Goal: Information Seeking & Learning: Learn about a topic

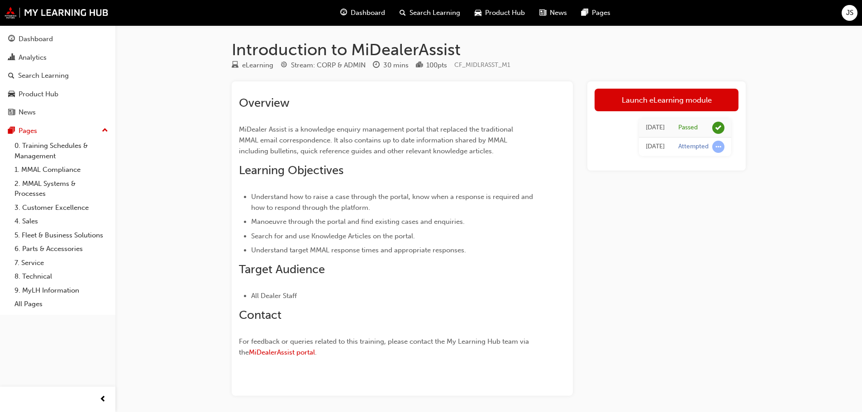
click at [362, 10] on span "Dashboard" at bounding box center [368, 13] width 34 height 10
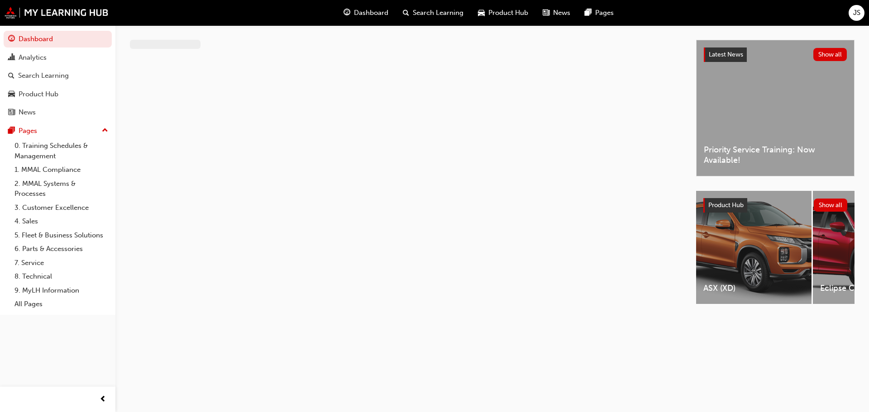
click at [366, 14] on span "Dashboard" at bounding box center [371, 13] width 34 height 10
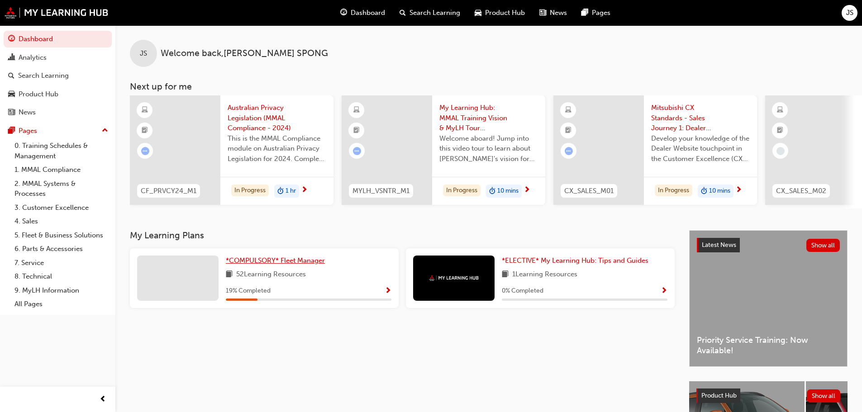
click at [283, 265] on span "*COMPULSORY* Fleet Manager" at bounding box center [275, 261] width 99 height 8
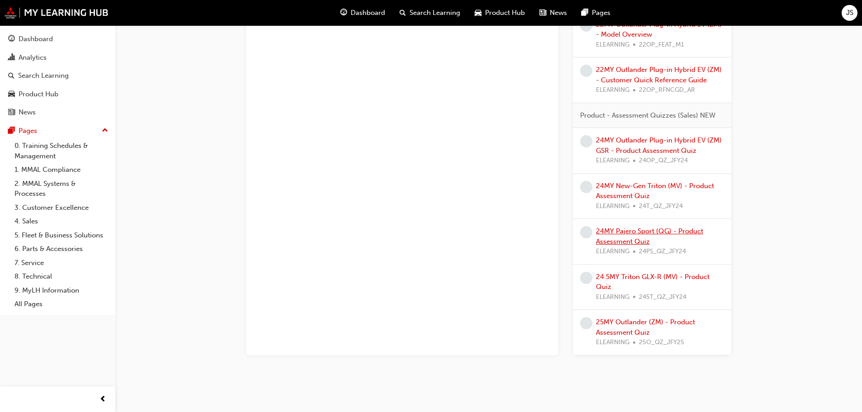
scroll to position [2079, 0]
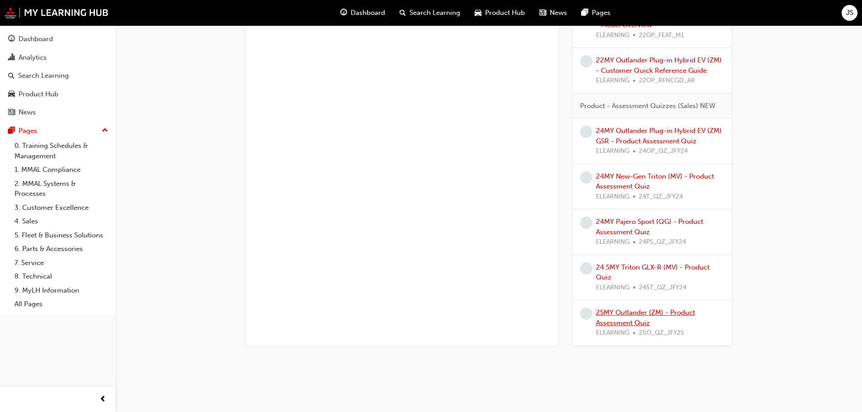
click at [627, 311] on link "25MY Outlander (ZM) - Product Assessment Quiz" at bounding box center [645, 318] width 99 height 19
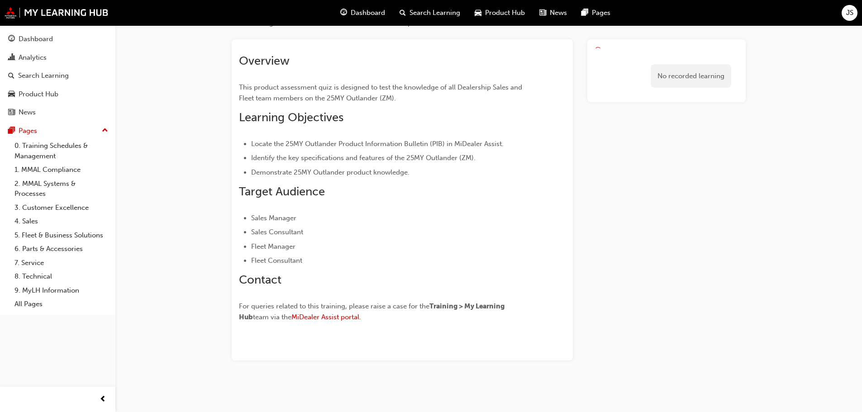
scroll to position [42, 0]
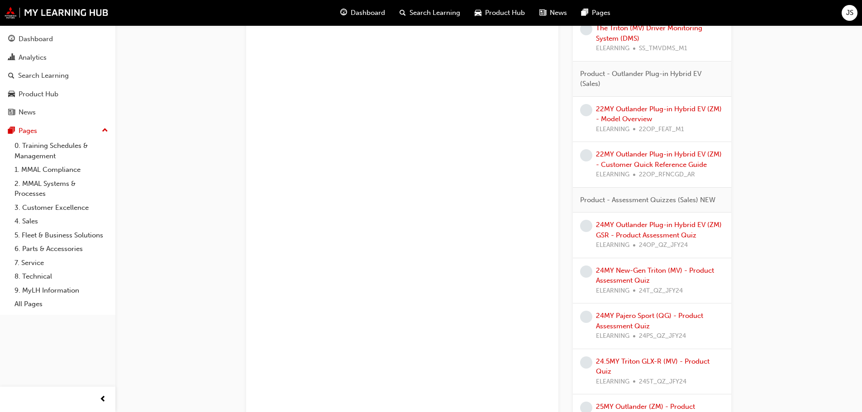
scroll to position [2079, 0]
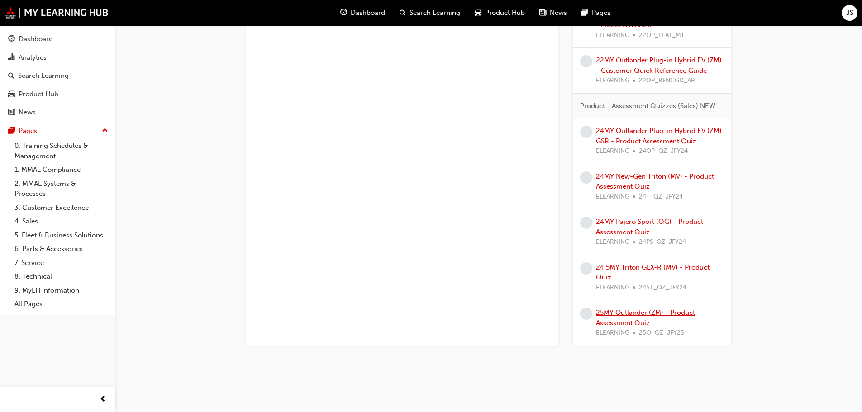
click at [634, 314] on link "25MY Outlander (ZM) - Product Assessment Quiz" at bounding box center [645, 318] width 99 height 19
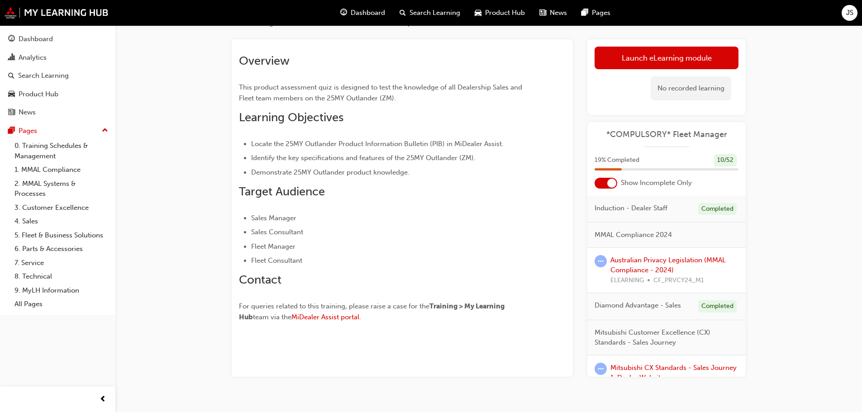
scroll to position [58, 0]
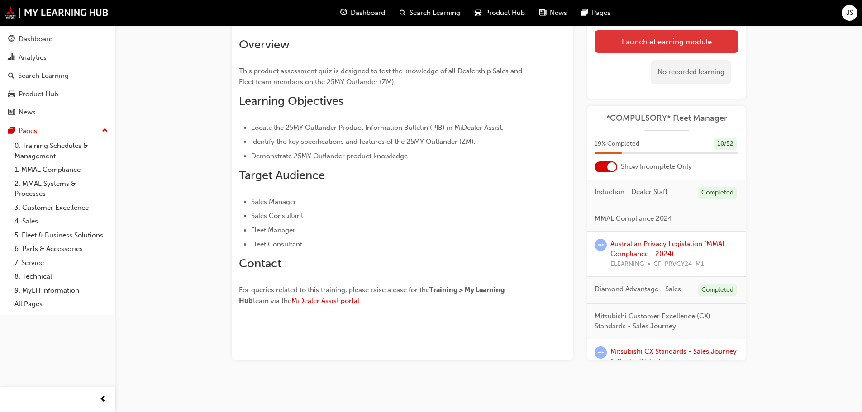
click at [700, 43] on link "Launch eLearning module" at bounding box center [667, 41] width 144 height 23
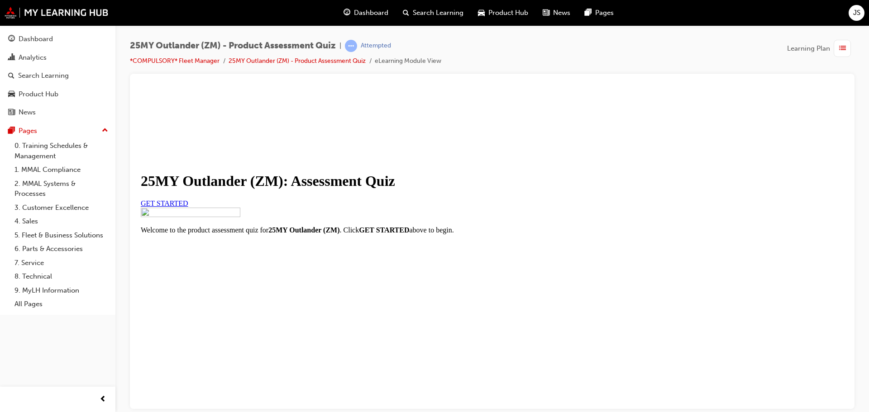
click at [188, 207] on span "GET STARTED" at bounding box center [165, 203] width 48 height 8
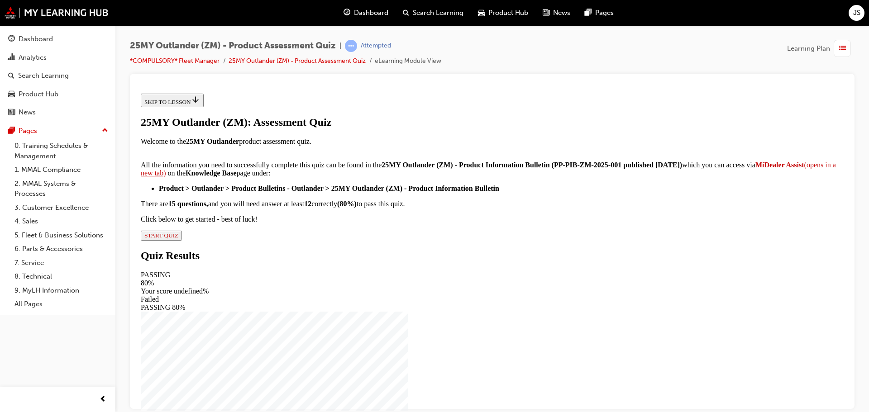
scroll to position [151, 0]
click at [178, 239] on span "START QUIZ" at bounding box center [161, 235] width 34 height 7
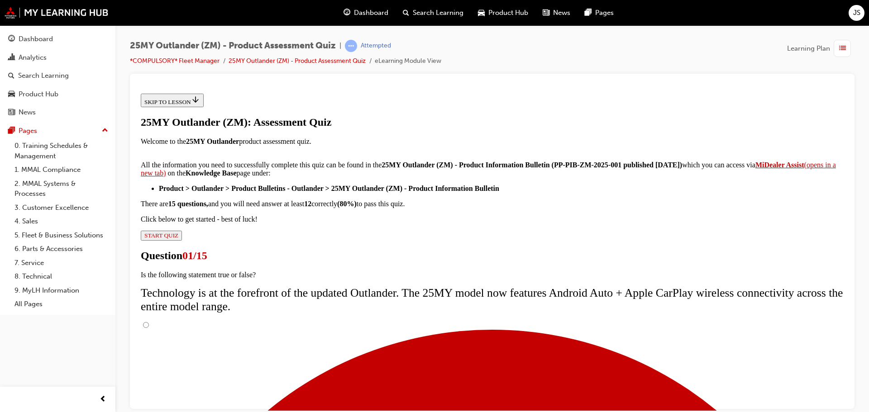
click at [149, 322] on input "True" at bounding box center [146, 325] width 6 height 6
radio input "true"
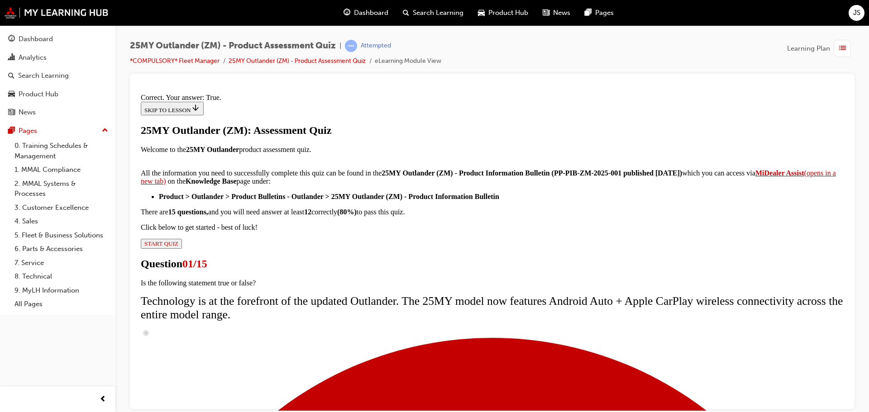
scroll to position [110, 0]
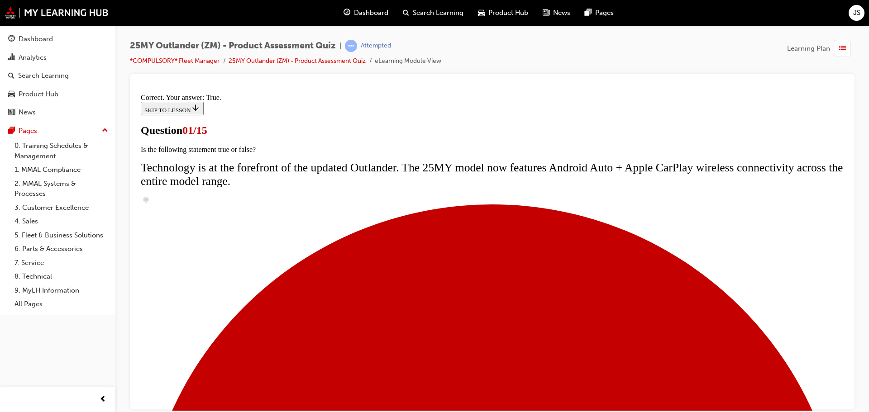
scroll to position [91, 0]
radio input "true"
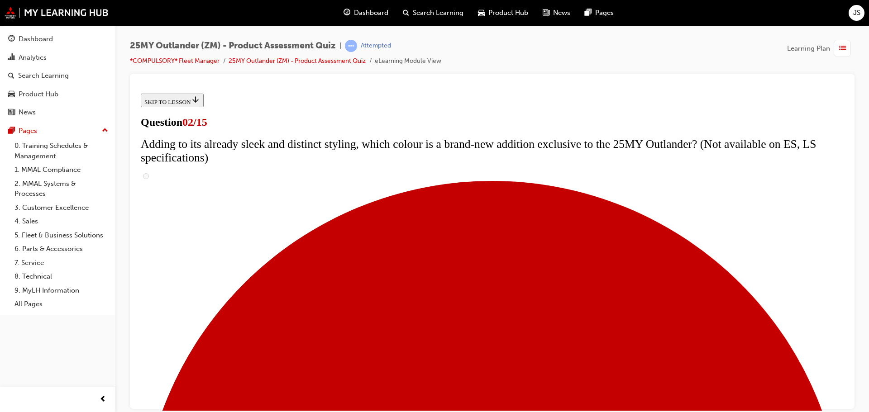
scroll to position [181, 0]
checkbox input "true"
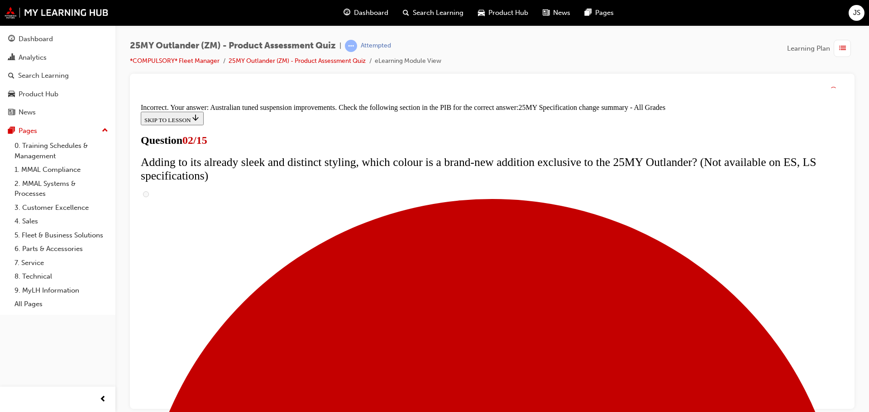
scroll to position [310, 0]
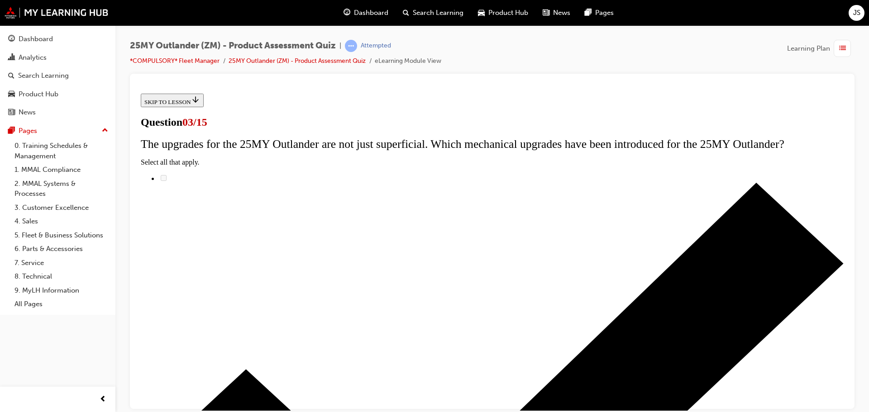
scroll to position [91, 0]
drag, startPoint x: 333, startPoint y: 132, endPoint x: 453, endPoint y: 147, distance: 120.9
copy span "Adding to what is already a value focused line up, what is the speaker system n…"
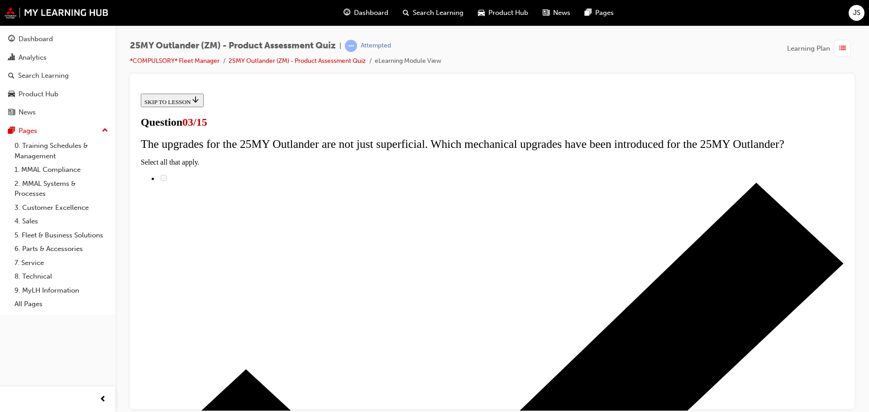
radio input "true"
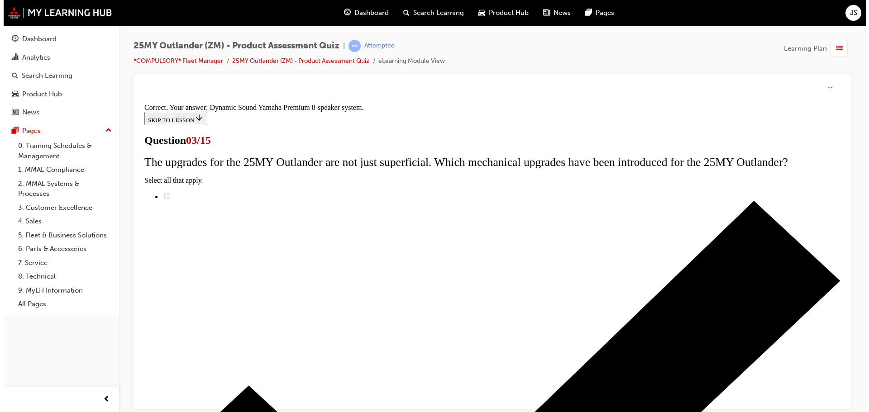
scroll to position [151, 0]
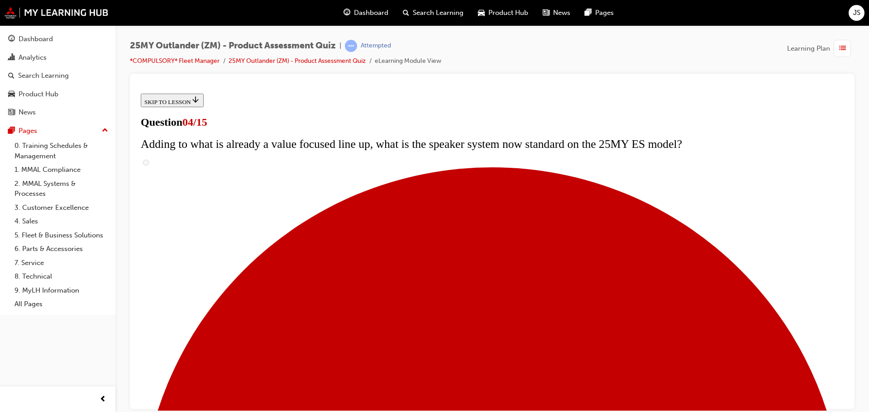
scroll to position [91, 0]
checkbox input "true"
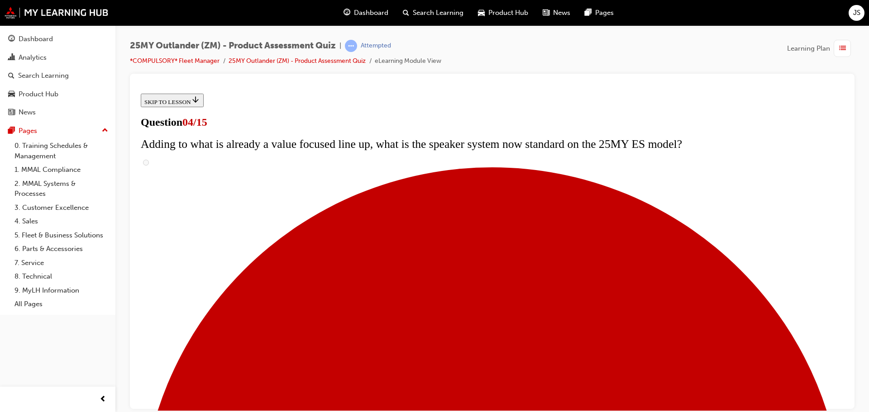
checkbox input "true"
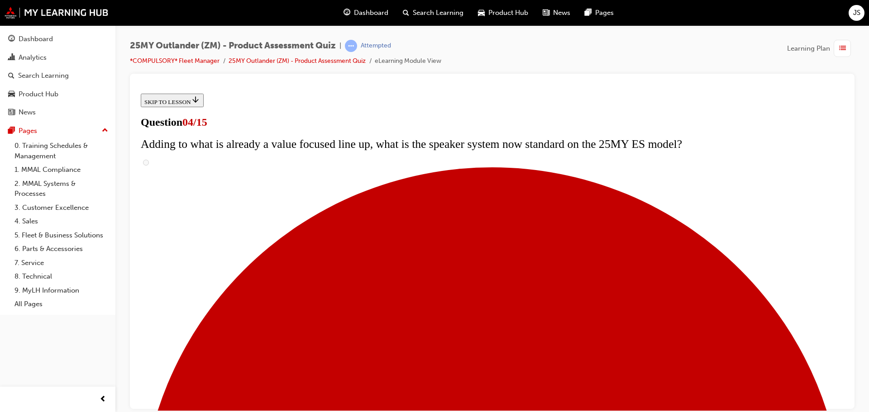
checkbox input "true"
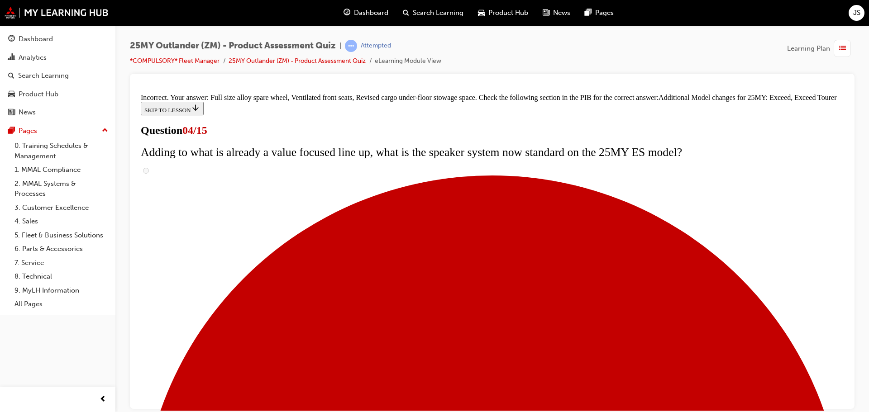
scroll to position [346, 0]
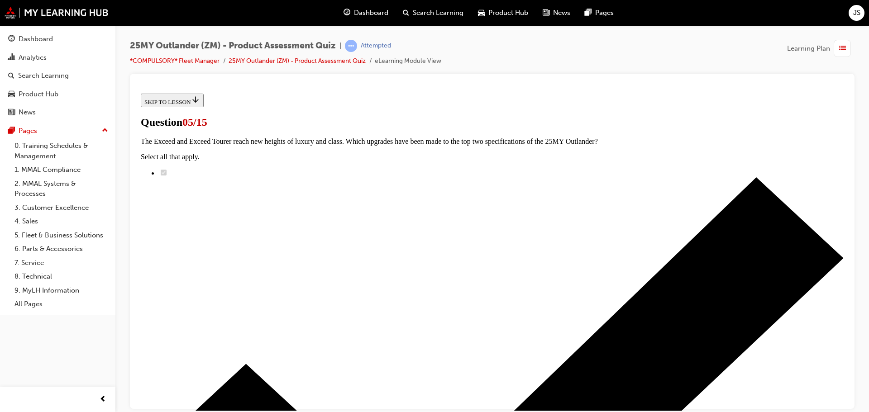
scroll to position [91, 0]
radio input "true"
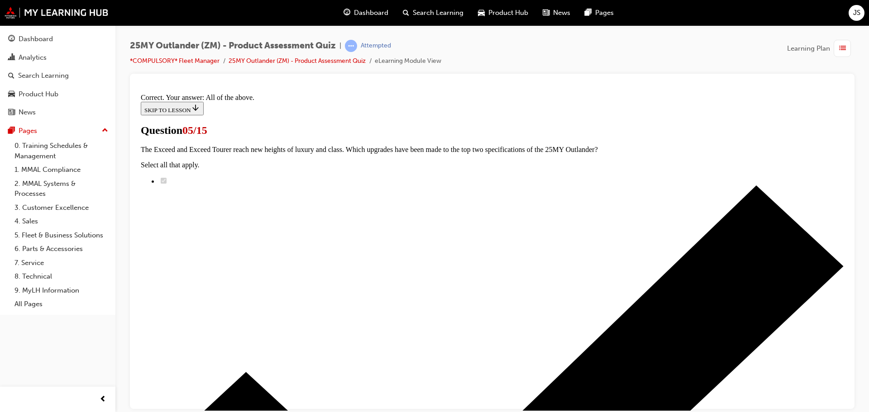
scroll to position [224, 0]
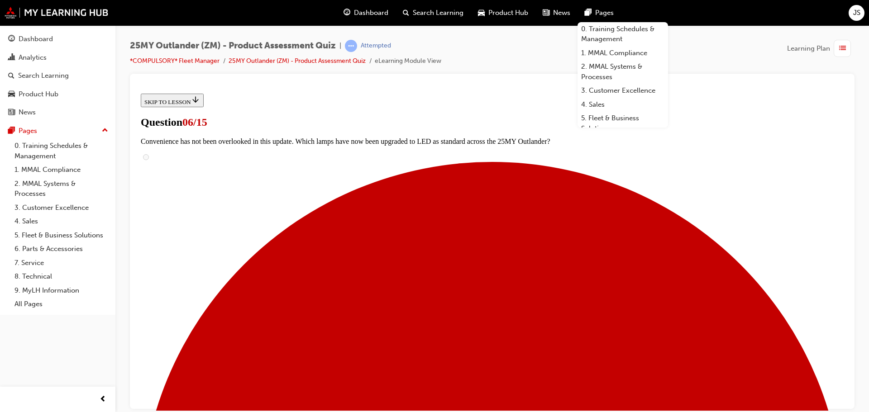
scroll to position [0, 0]
drag, startPoint x: 336, startPoint y: 219, endPoint x: 593, endPoint y: 250, distance: 258.2
copy span "Sophistication and accessibility have reached new heights inside the car. The 2…"
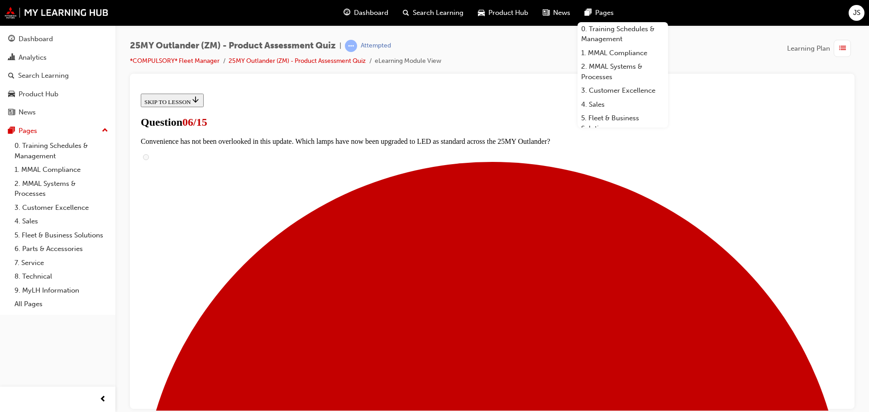
radio input "true"
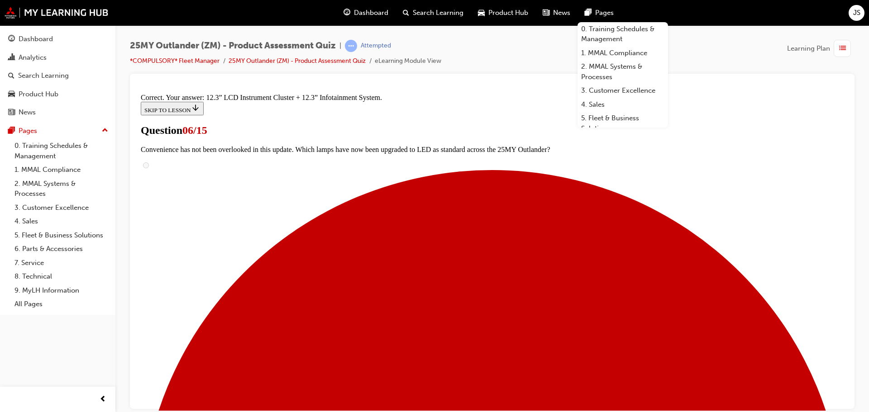
scroll to position [309, 0]
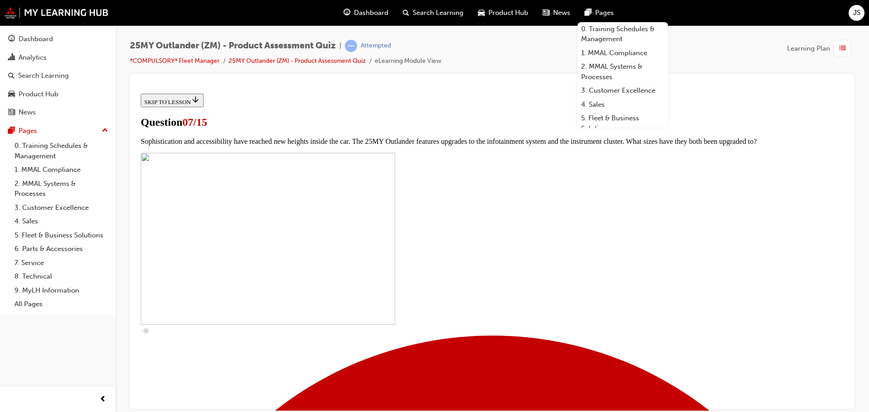
scroll to position [317, 0]
checkbox input "true"
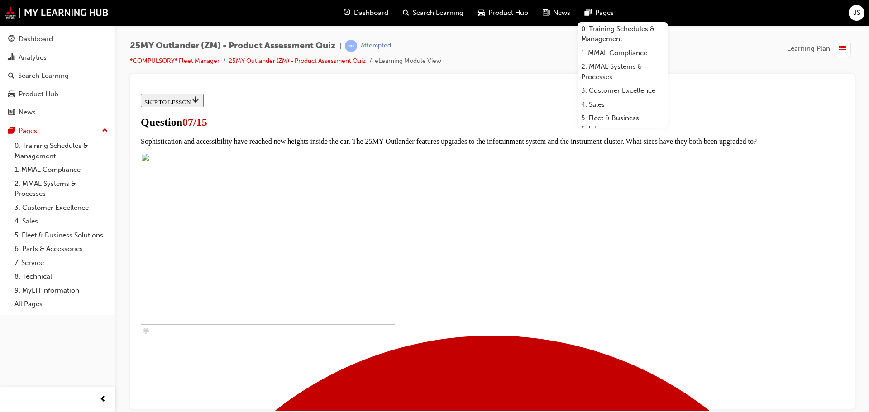
checkbox input "true"
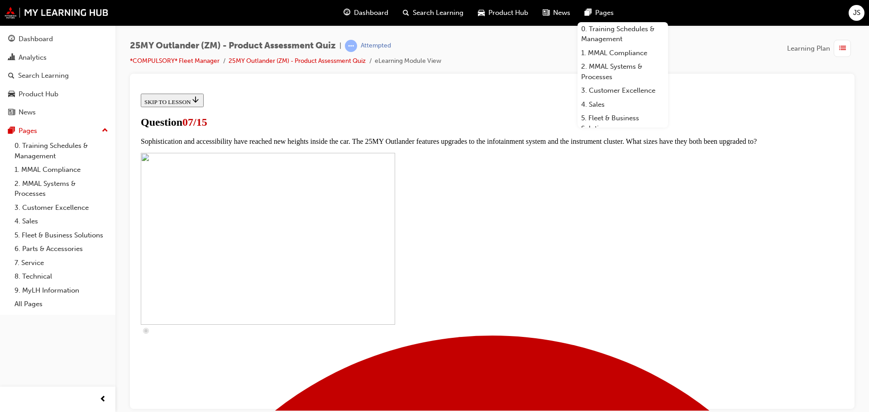
checkbox input "true"
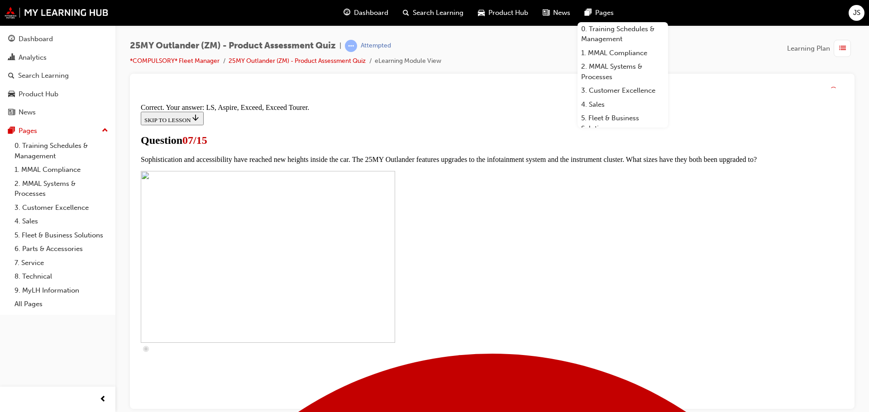
scroll to position [412, 0]
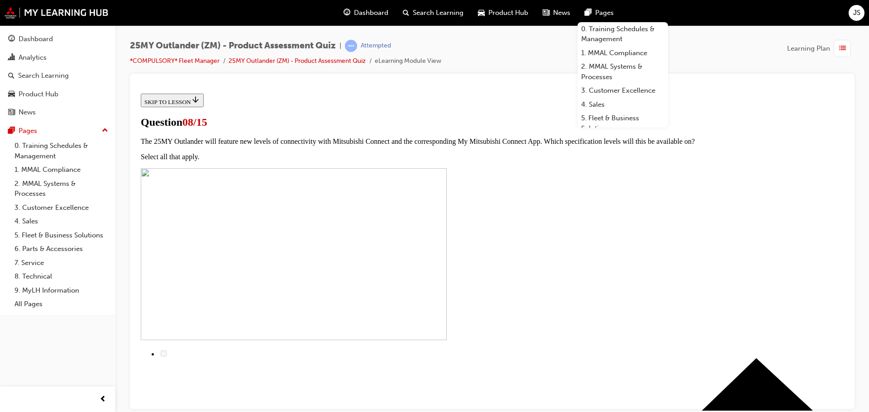
scroll to position [45, 0]
radio input "true"
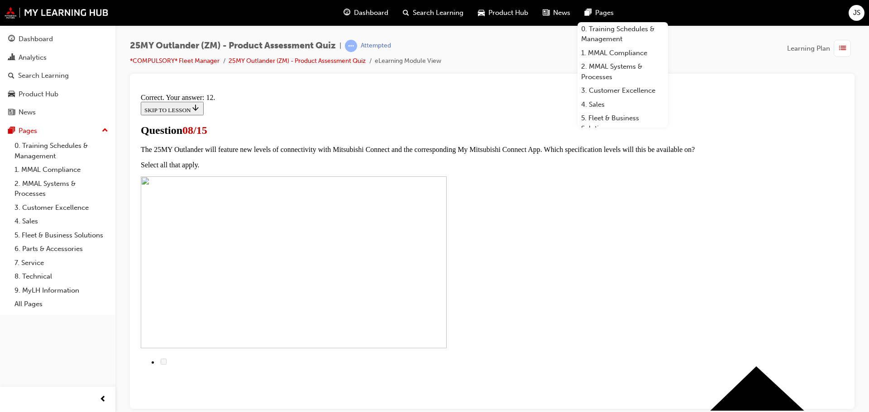
scroll to position [151, 0]
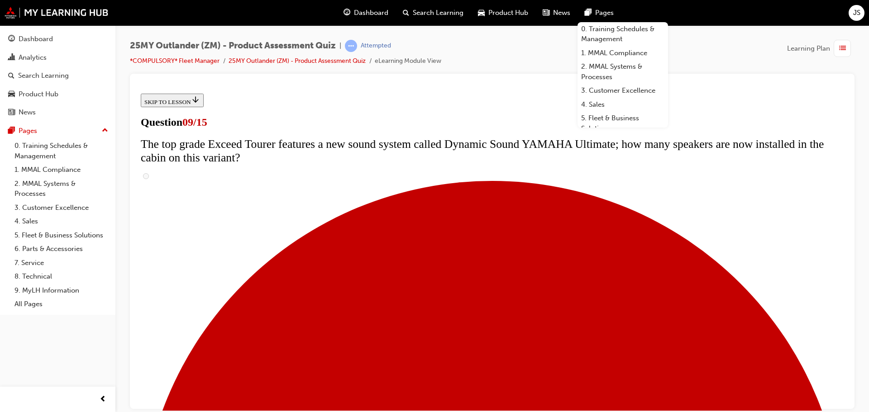
scroll to position [407, 0]
radio input "true"
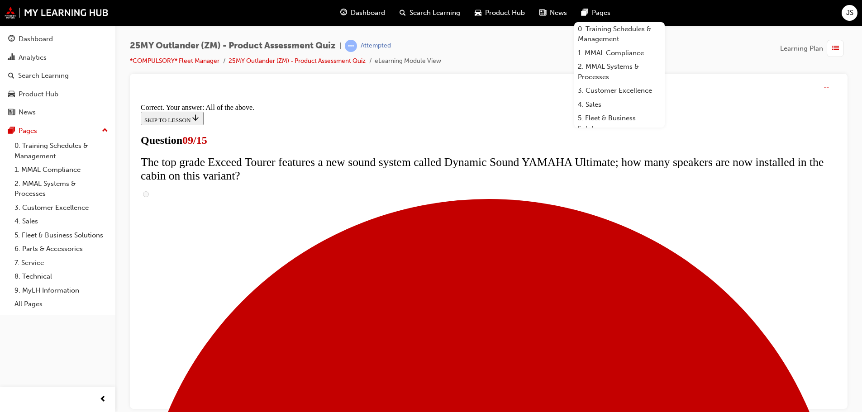
scroll to position [475, 0]
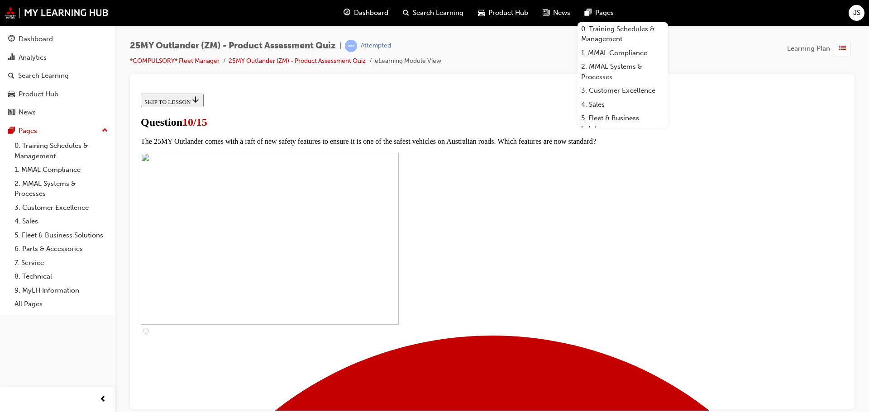
scroll to position [317, 0]
checkbox input "true"
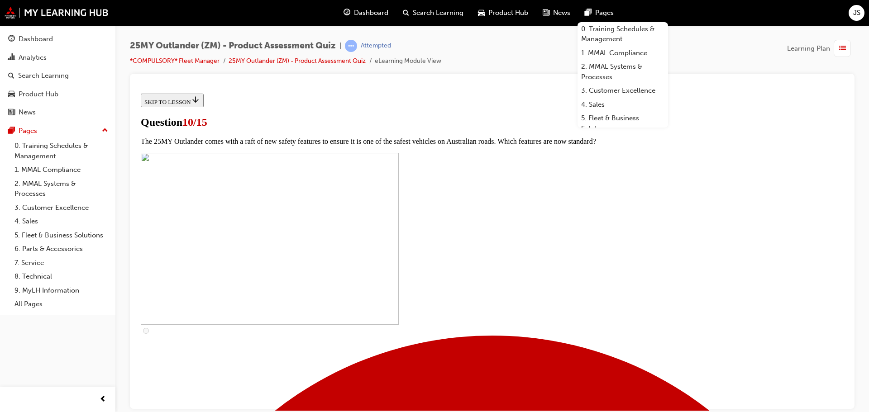
drag, startPoint x: 335, startPoint y: 219, endPoint x: 567, endPoint y: 241, distance: 233.3
drag, startPoint x: 582, startPoint y: 235, endPoint x: 335, endPoint y: 225, distance: 247.8
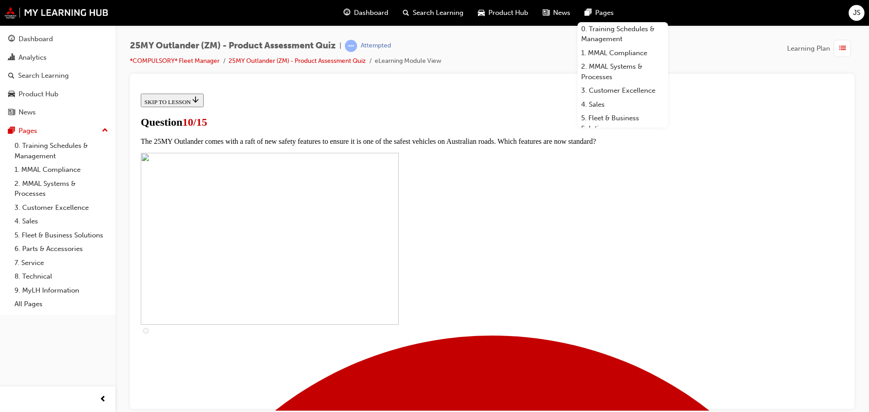
copy span "The 25MY Outlander features improvements to the centre console, further enhanci…"
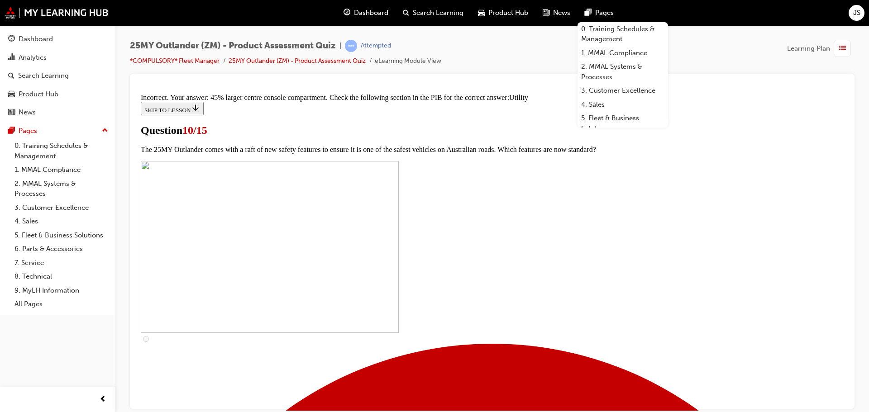
scroll to position [446, 0]
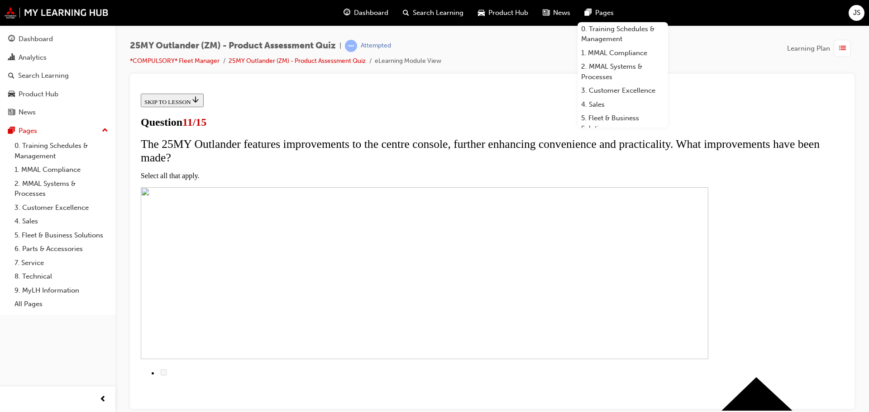
scroll to position [45, 0]
checkbox input "true"
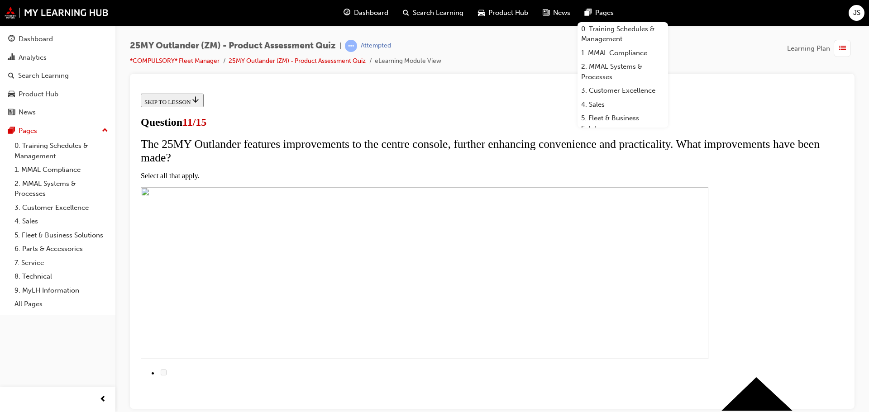
drag, startPoint x: 336, startPoint y: 212, endPoint x: 398, endPoint y: 231, distance: 64.6
copy span "Please select which grades feature the new Dynamic Sound YAMAHA Premium (8 spea…"
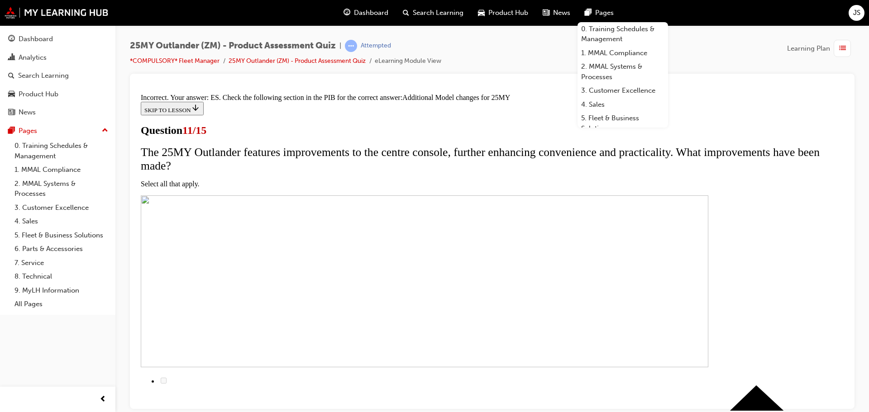
scroll to position [274, 0]
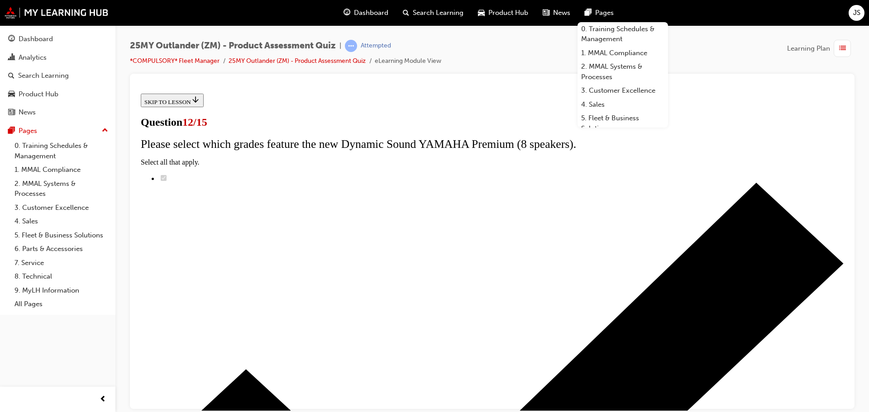
scroll to position [72, 0]
radio input "true"
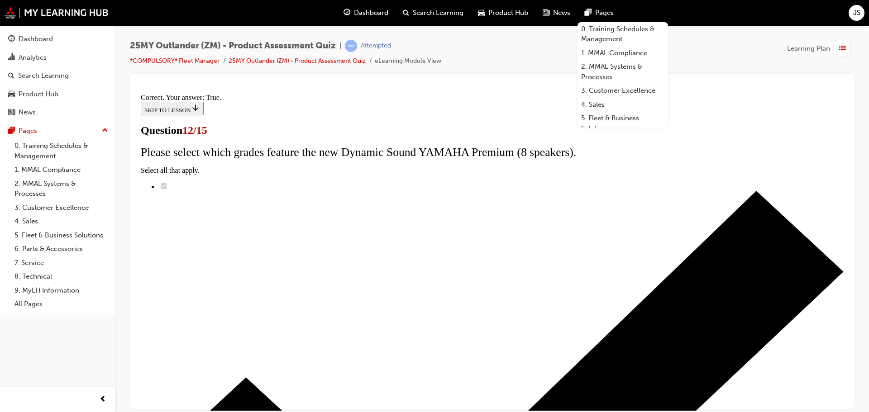
scroll to position [110, 0]
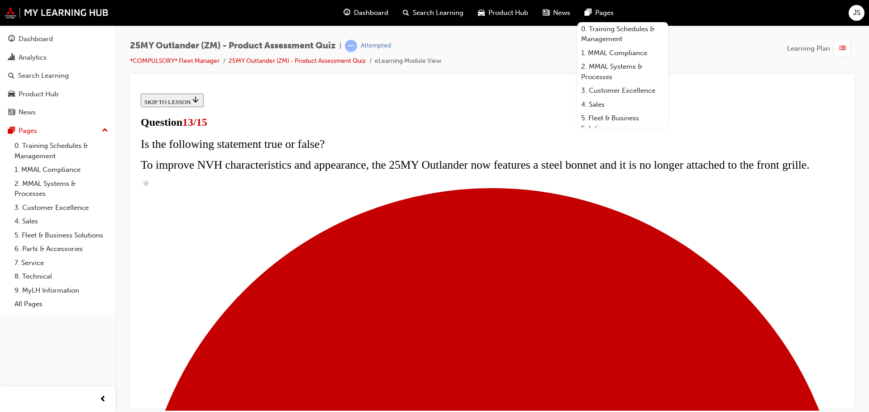
scroll to position [136, 0]
radio input "true"
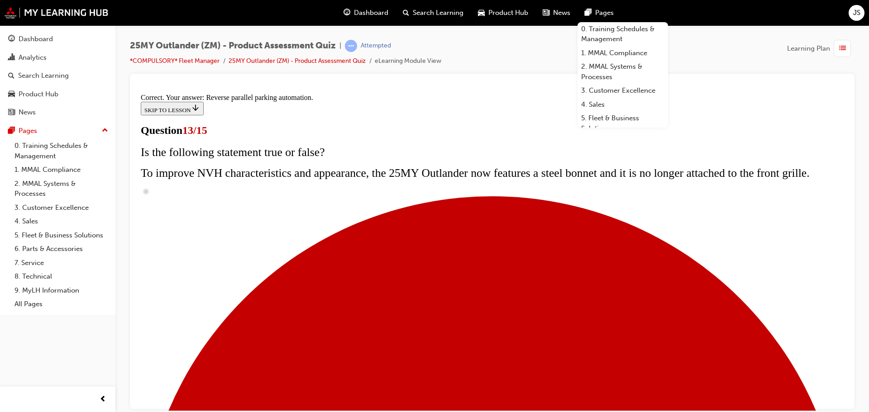
scroll to position [239, 0]
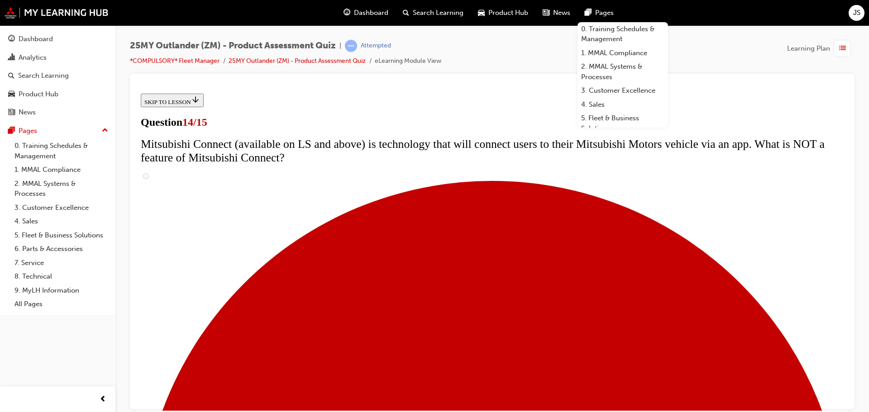
scroll to position [272, 0]
radio input "true"
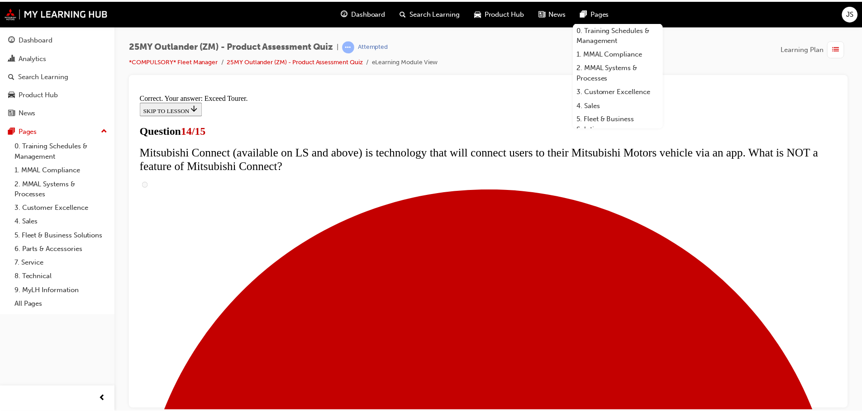
scroll to position [382, 0]
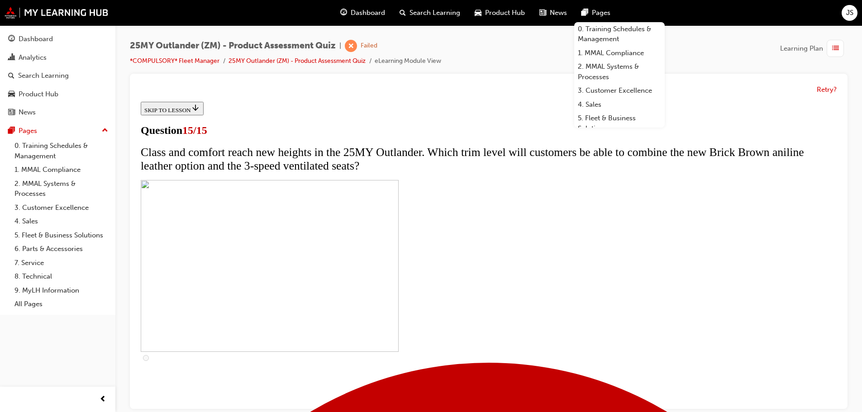
scroll to position [136, 0]
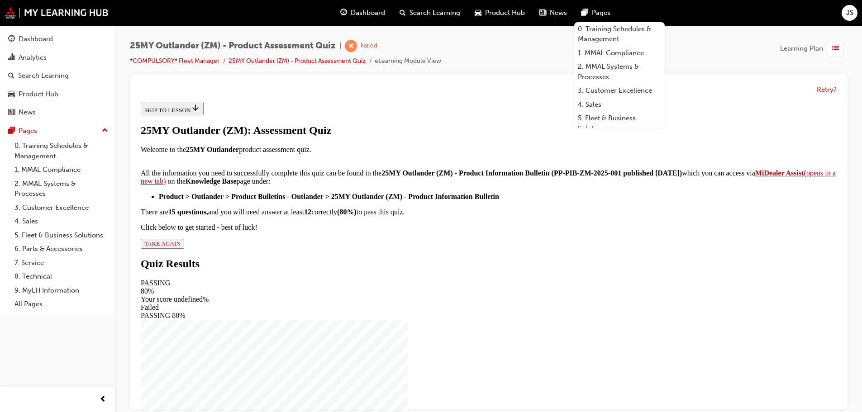
scroll to position [151, 0]
click at [181, 247] on span "TAKE AGAIN" at bounding box center [162, 243] width 36 height 7
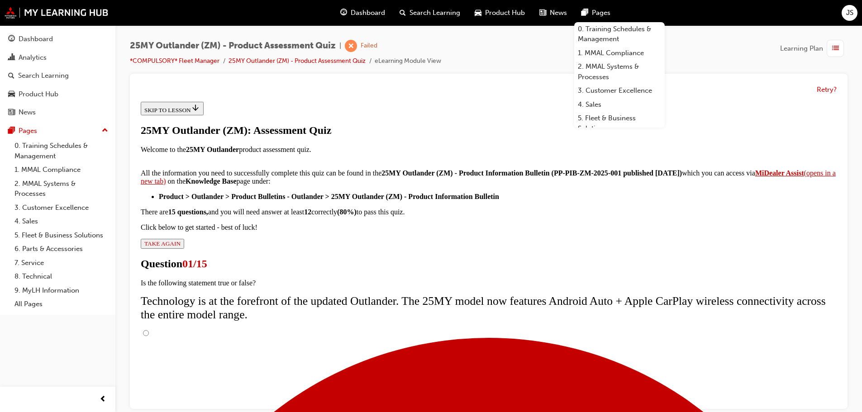
click at [149, 331] on input "True" at bounding box center [146, 334] width 6 height 6
radio input "true"
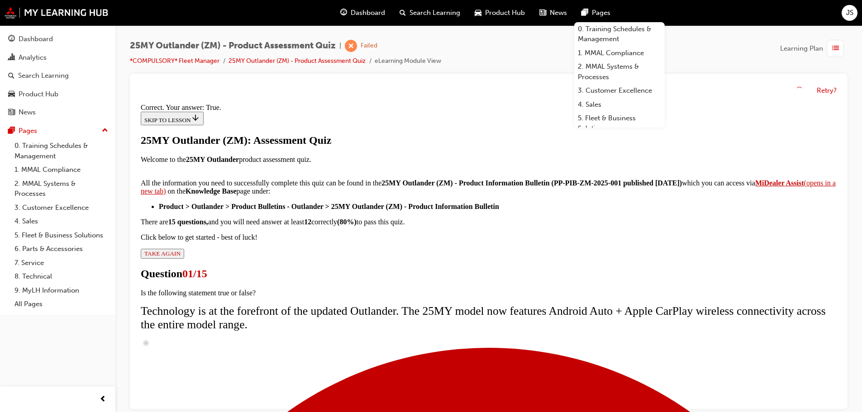
scroll to position [110, 0]
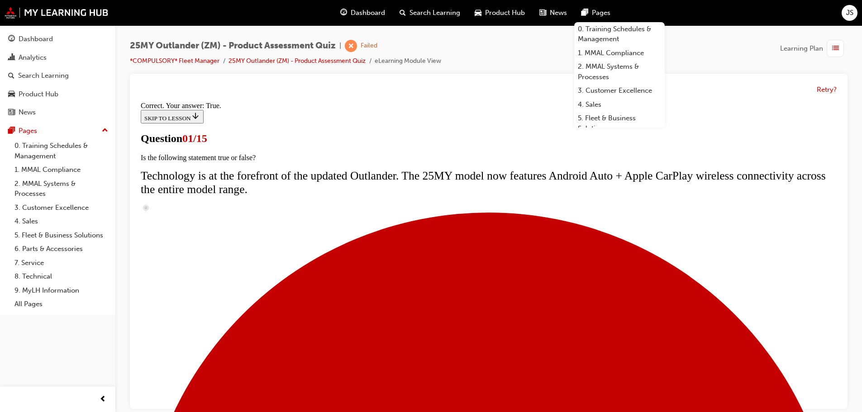
scroll to position [181, 0]
radio input "true"
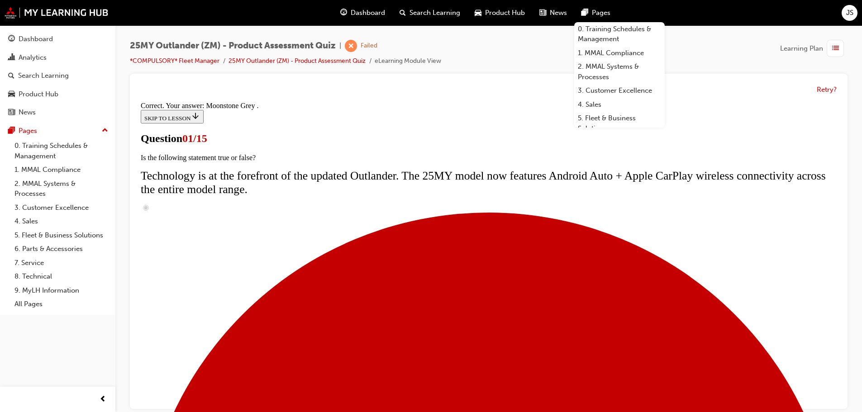
scroll to position [224, 0]
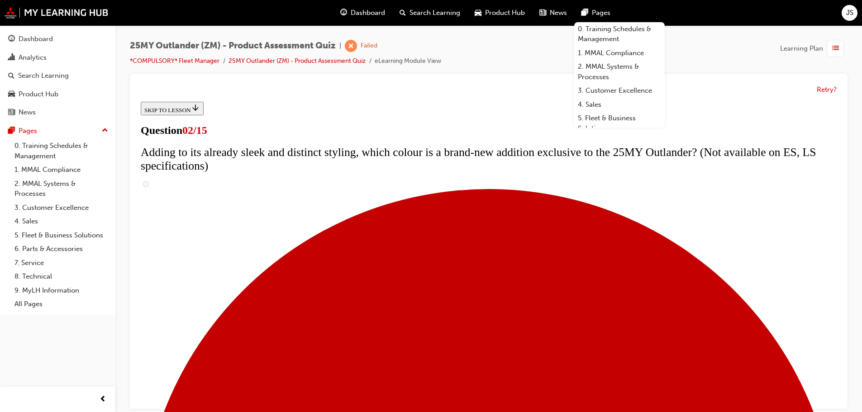
scroll to position [136, 0]
checkbox input "true"
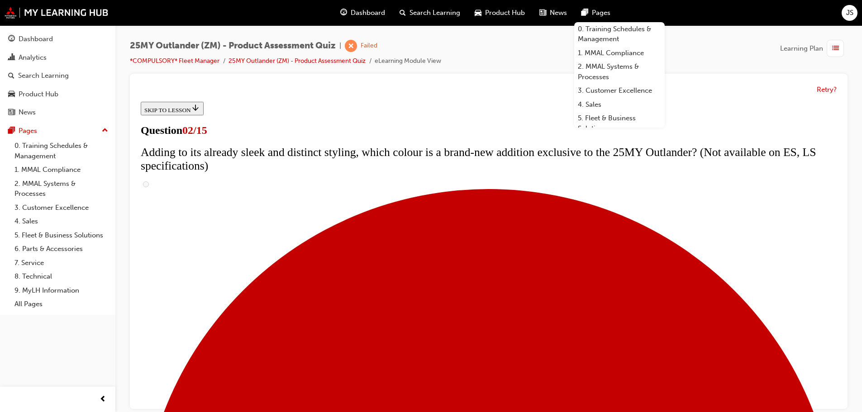
checkbox input "true"
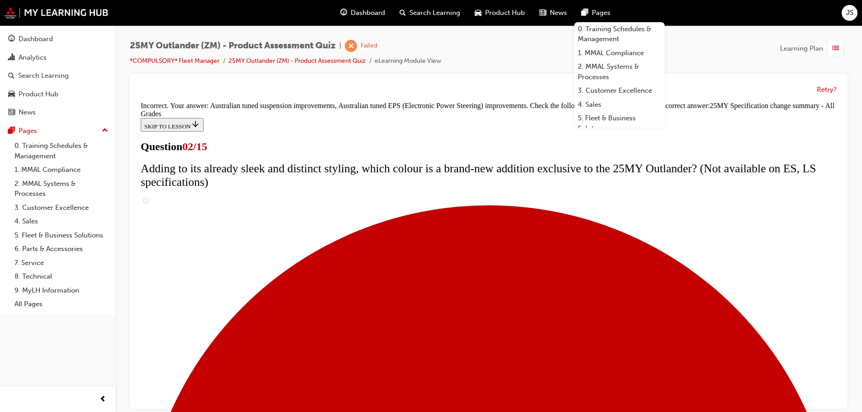
scroll to position [310, 0]
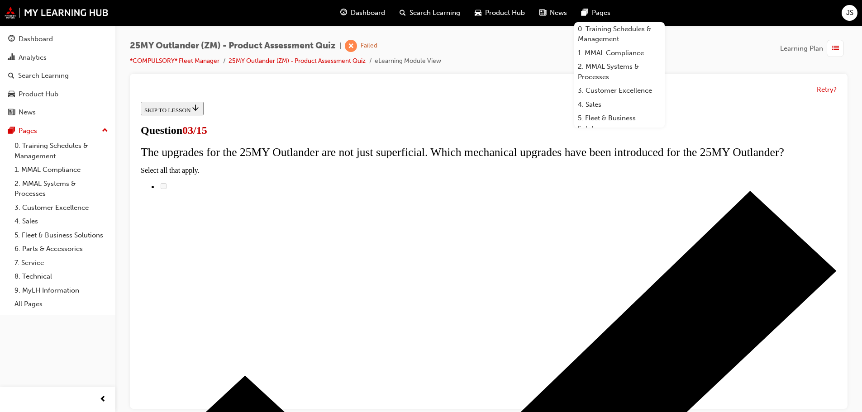
scroll to position [123, 0]
radio input "true"
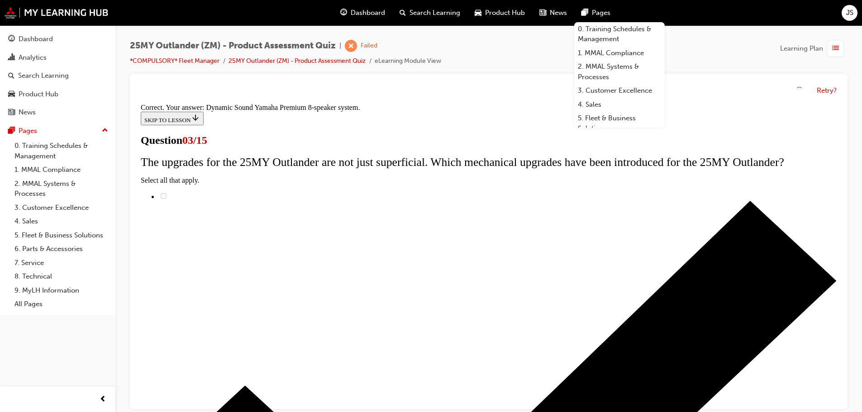
scroll to position [151, 0]
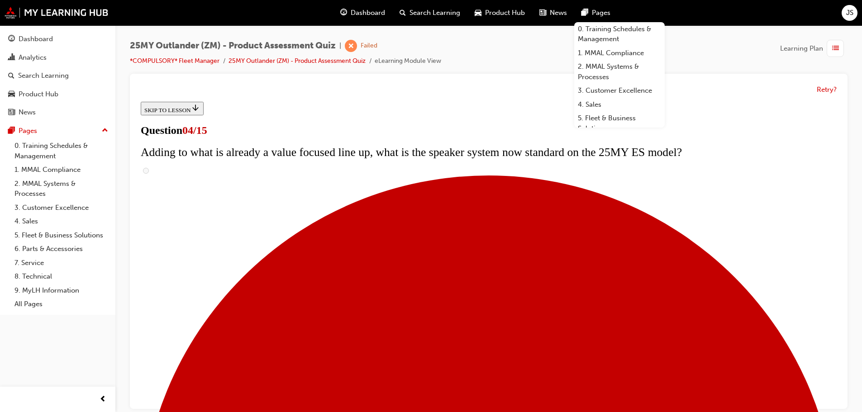
scroll to position [91, 0]
checkbox input "true"
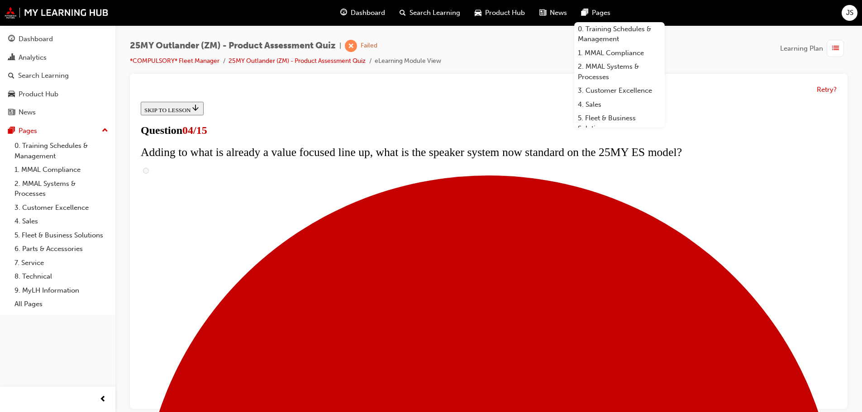
checkbox input "true"
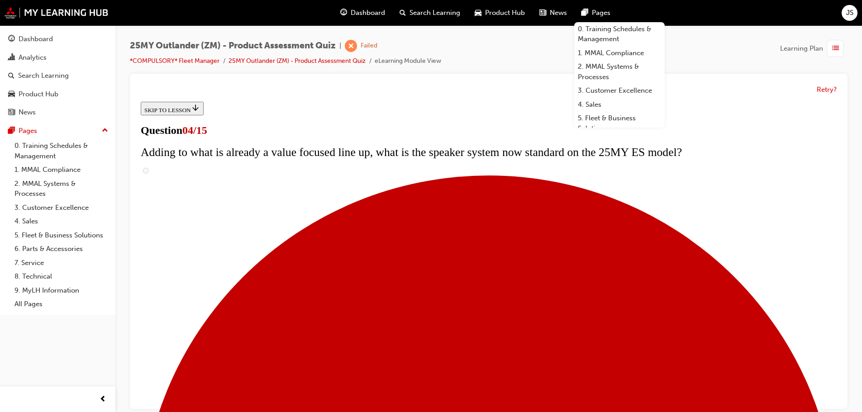
checkbox input "true"
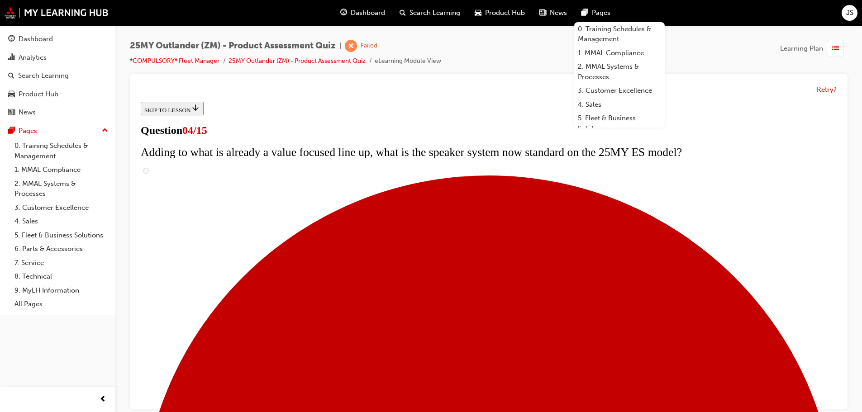
checkbox input "true"
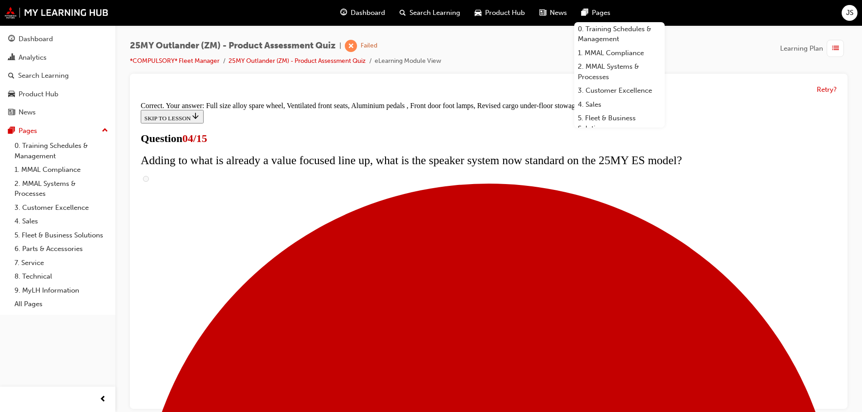
scroll to position [291, 0]
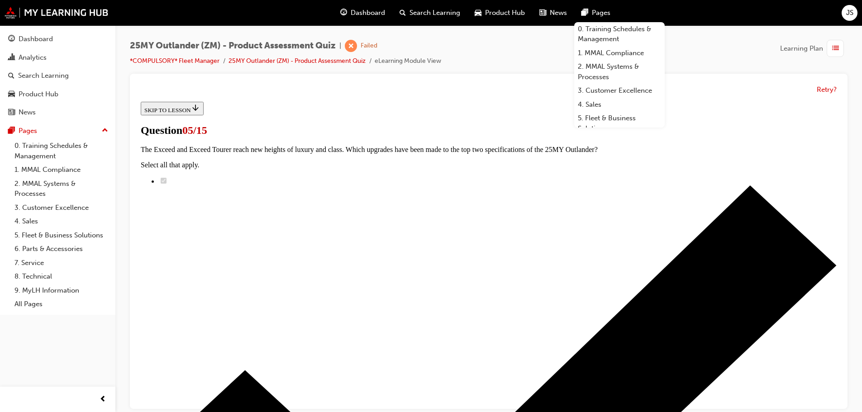
scroll to position [136, 0]
radio input "true"
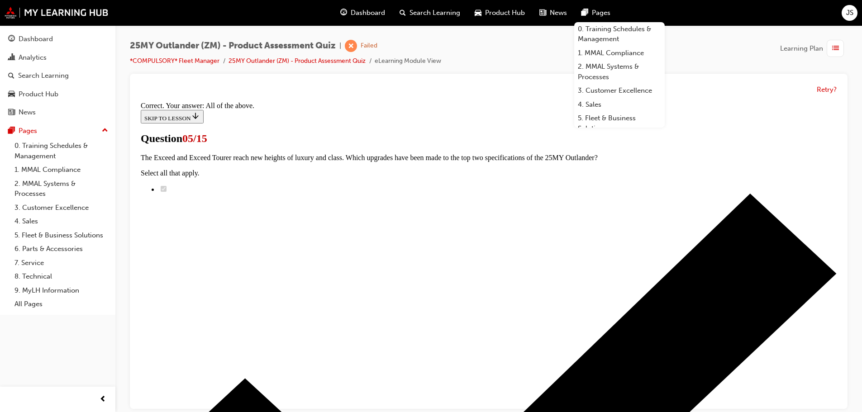
scroll to position [224, 0]
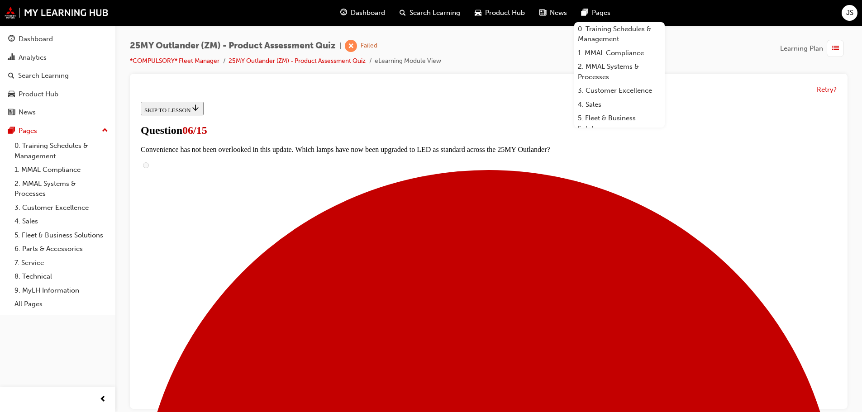
scroll to position [226, 0]
radio input "true"
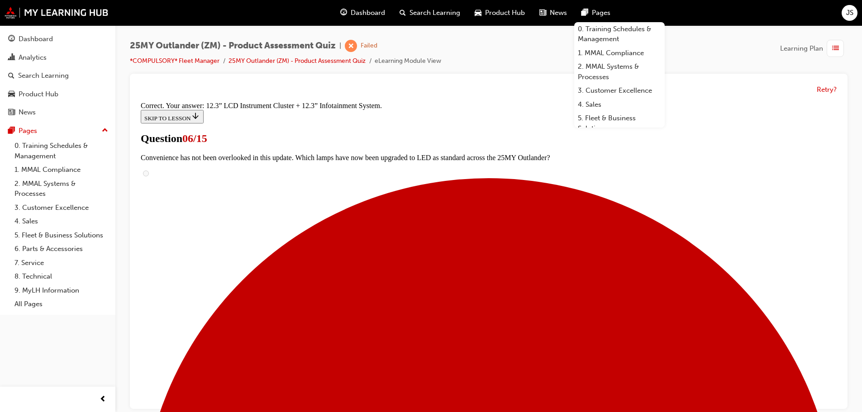
scroll to position [309, 0]
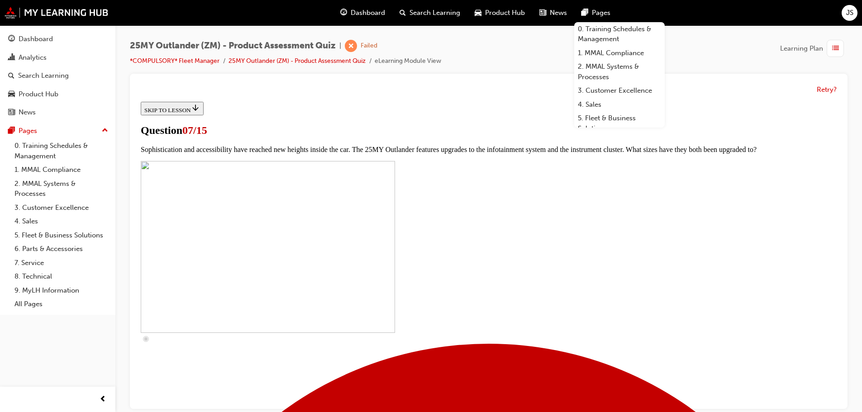
scroll to position [362, 0]
checkbox input "true"
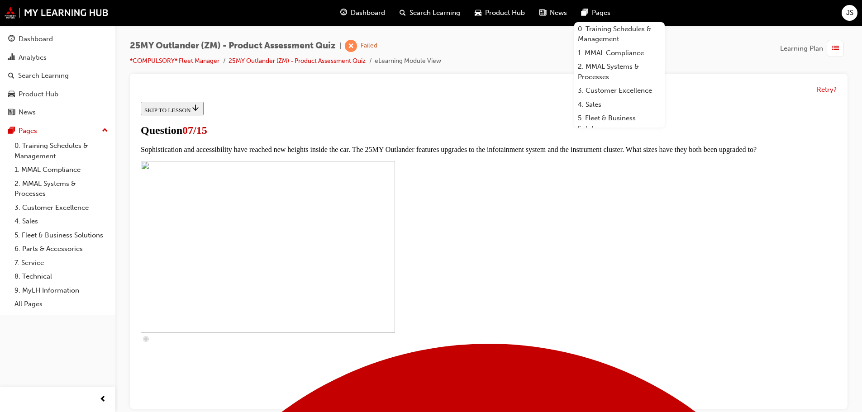
checkbox input "true"
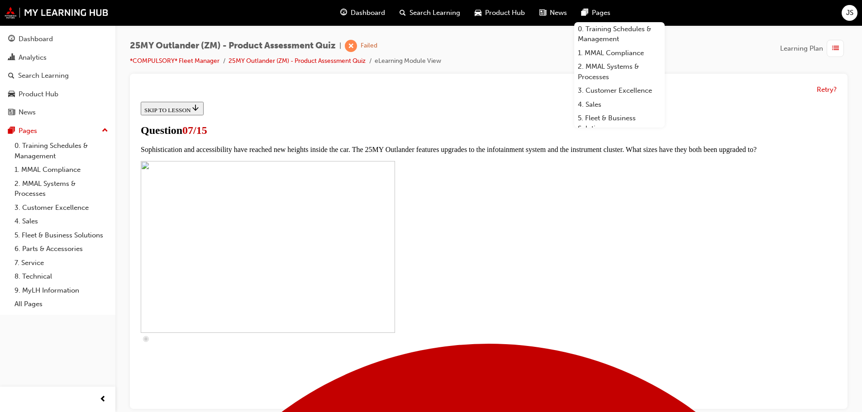
checkbox input "true"
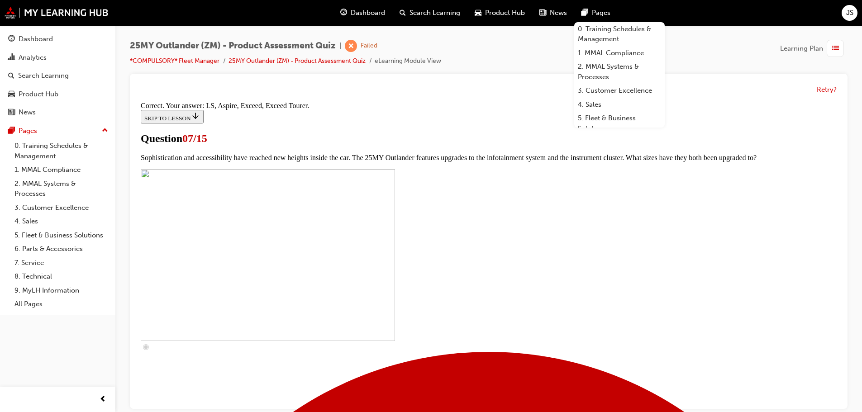
scroll to position [412, 0]
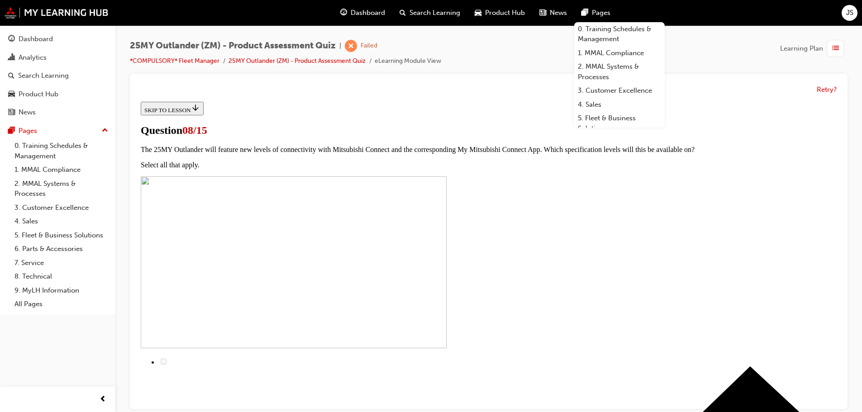
scroll to position [123, 0]
radio input "true"
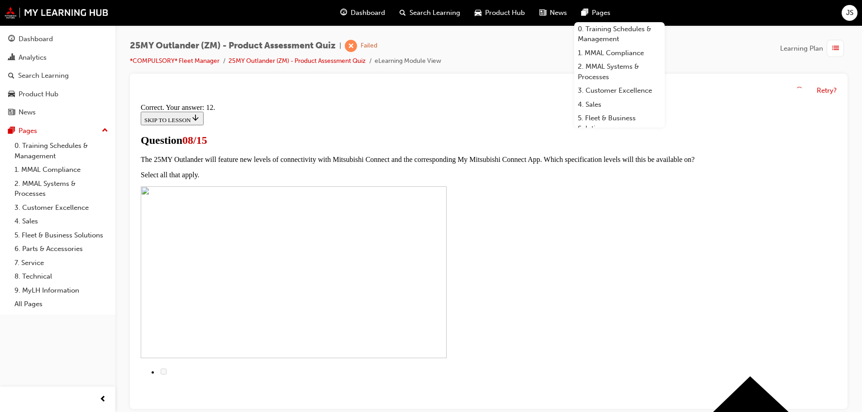
scroll to position [151, 0]
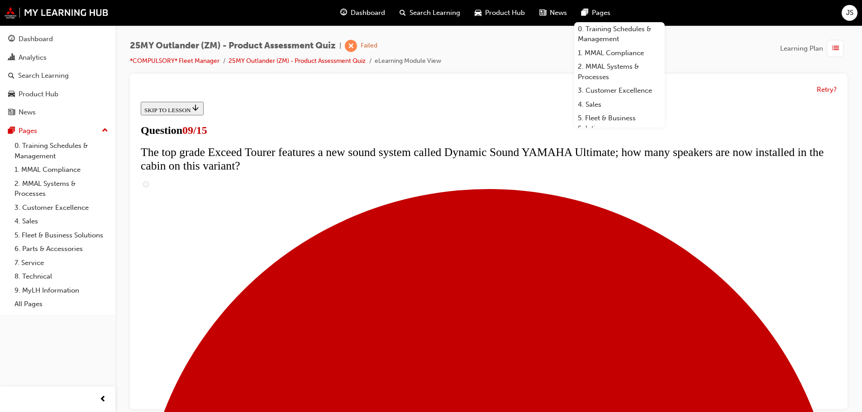
scroll to position [362, 0]
radio input "true"
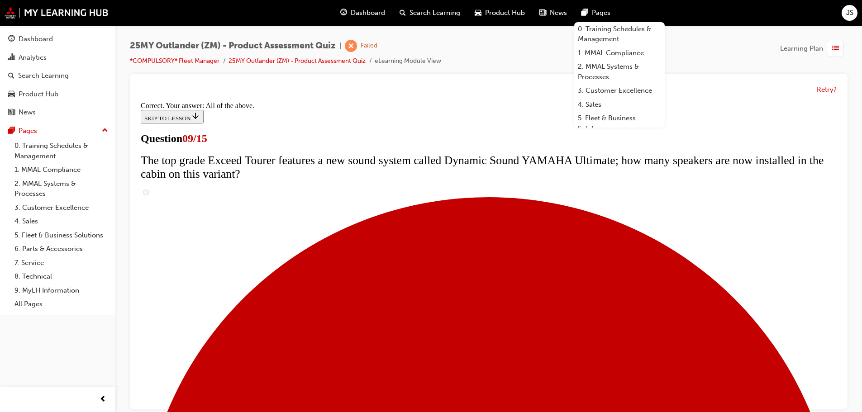
scroll to position [475, 0]
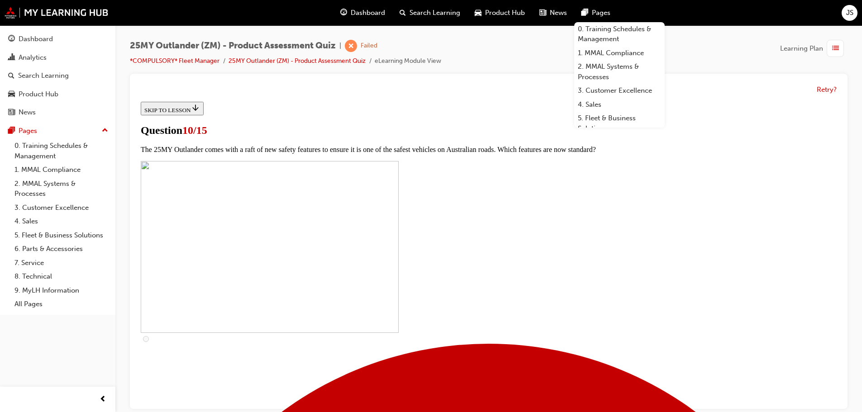
scroll to position [317, 0]
checkbox input "true"
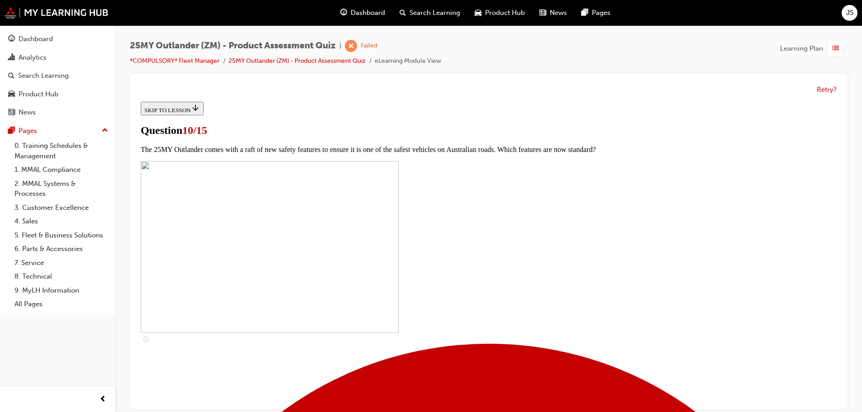
checkbox input "true"
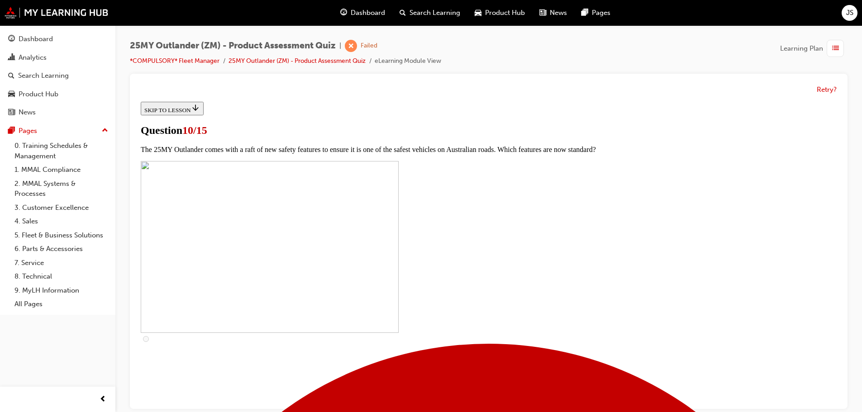
checkbox input "true"
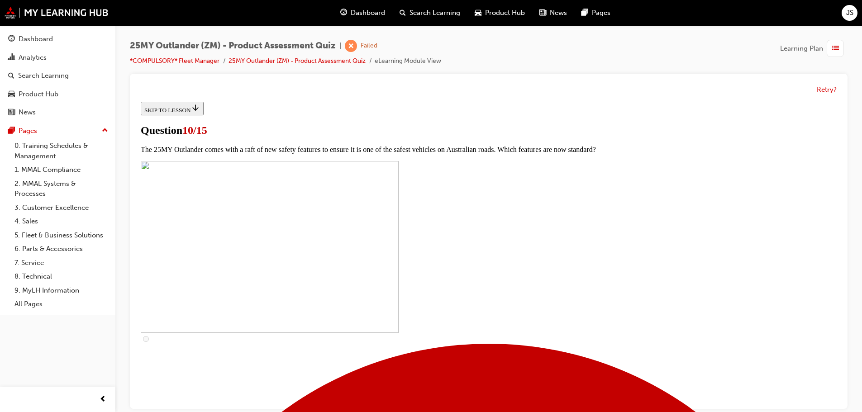
checkbox input "true"
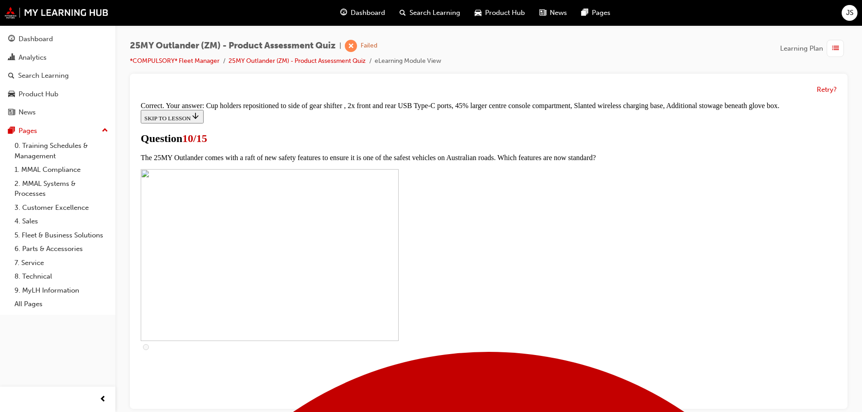
scroll to position [390, 0]
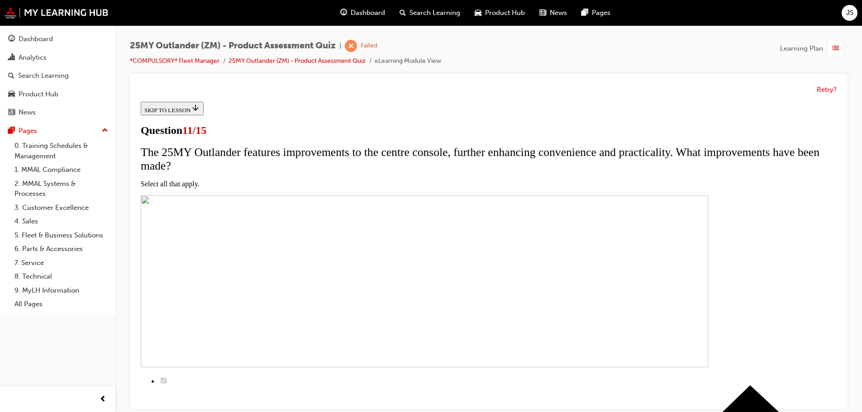
scroll to position [136, 0]
checkbox input "true"
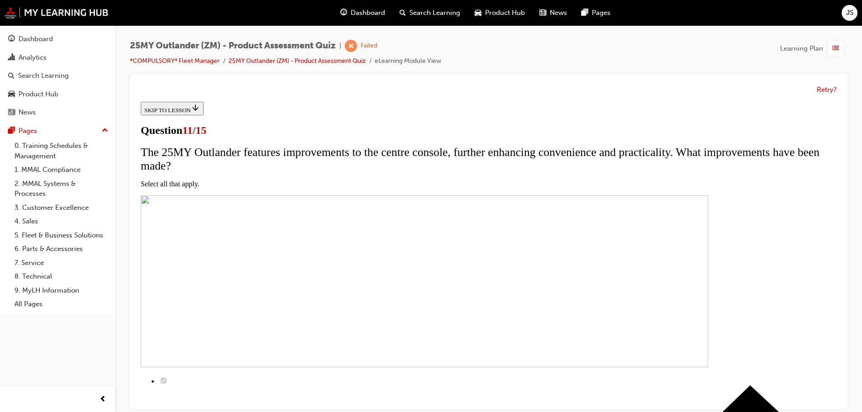
drag, startPoint x: 330, startPoint y: 228, endPoint x: 422, endPoint y: 247, distance: 93.5
copy span "Please select which grades feature the new Dynamic Sound YAMAHA Premium (8 spea…"
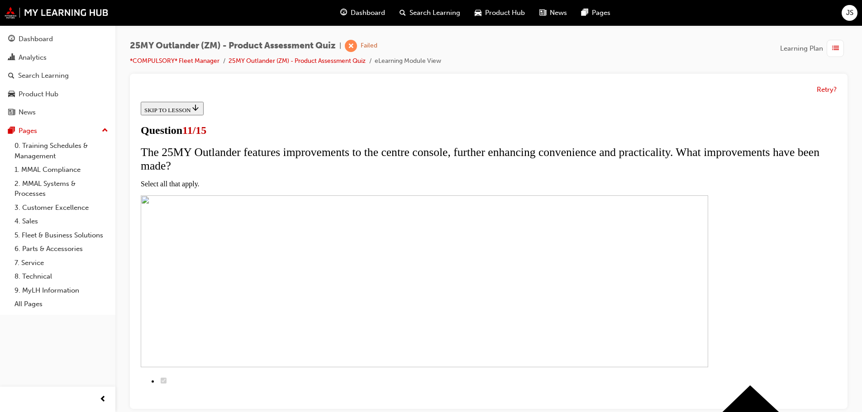
checkbox input "true"
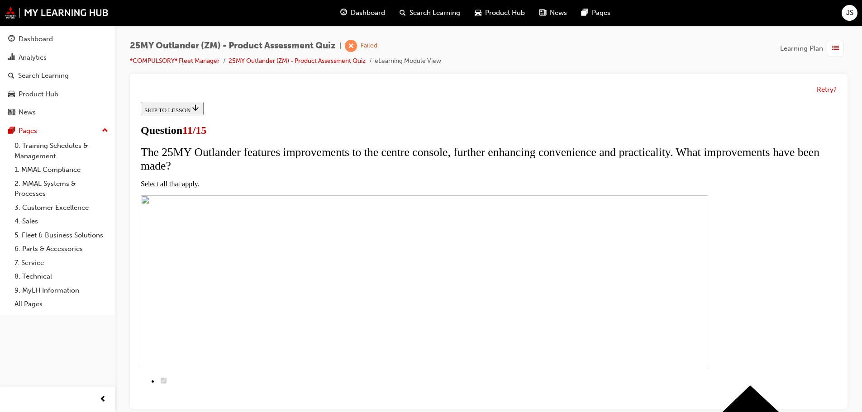
checkbox input "true"
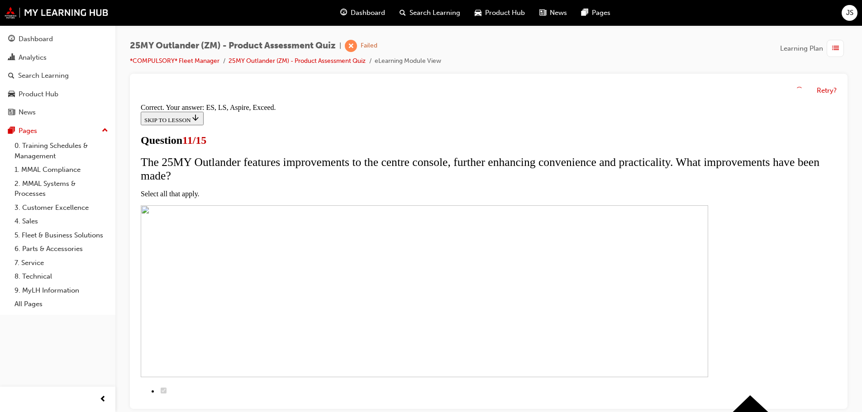
scroll to position [218, 0]
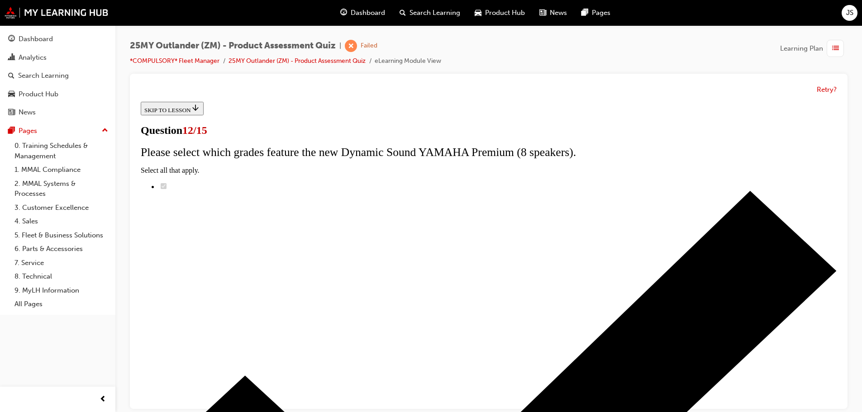
drag, startPoint x: 330, startPoint y: 187, endPoint x: 544, endPoint y: 210, distance: 214.9
copy span "To improve NVH characteristics and appearance, the 25MY Outlander now features …"
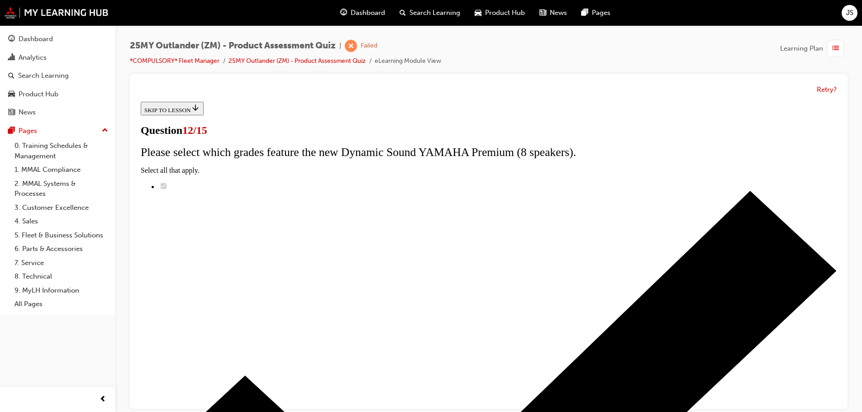
radio input "true"
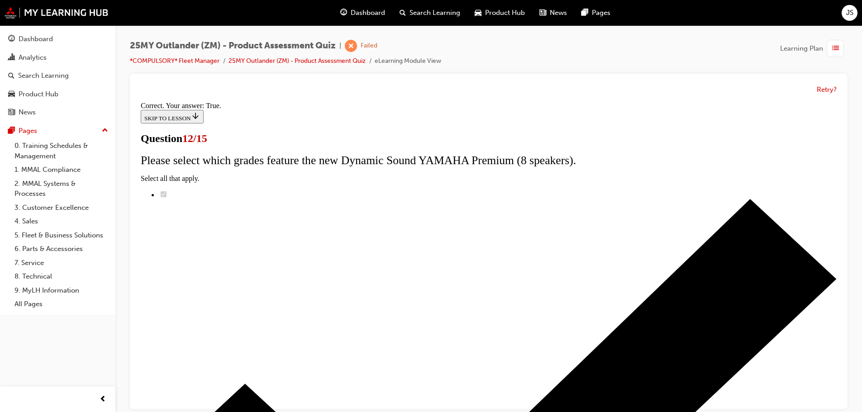
scroll to position [110, 0]
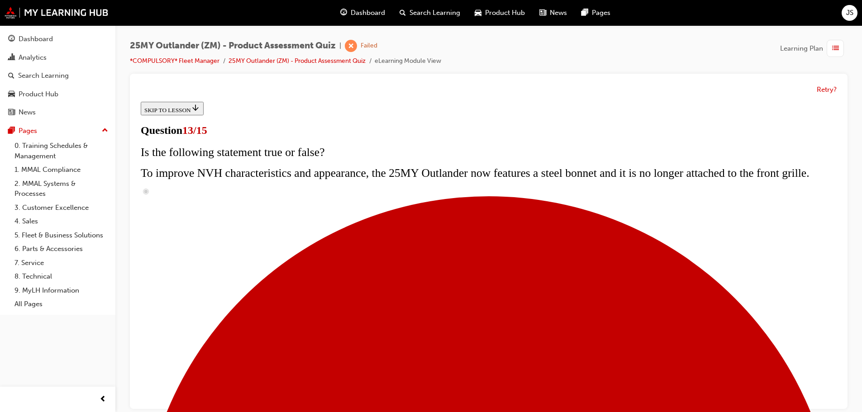
scroll to position [181, 0]
radio input "true"
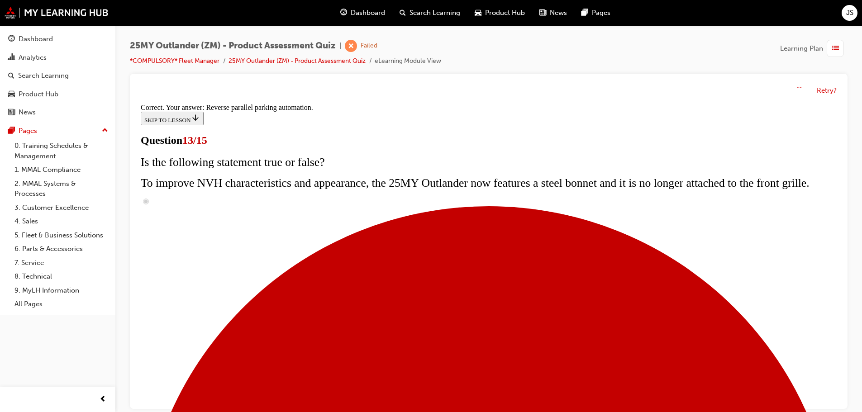
scroll to position [239, 0]
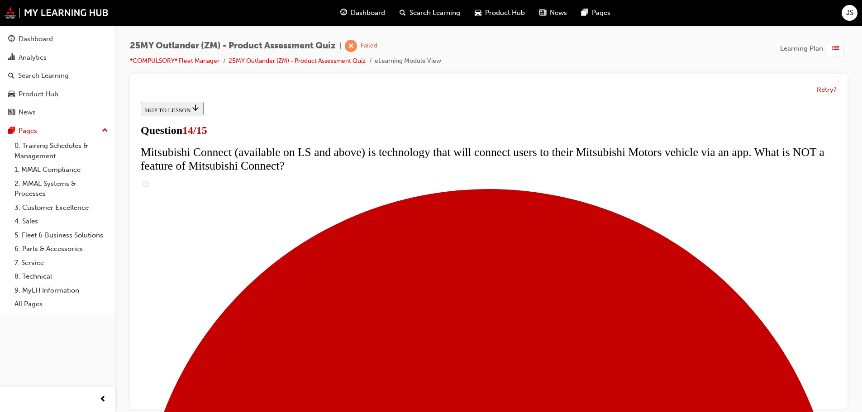
scroll to position [0, 0]
drag, startPoint x: 562, startPoint y: 232, endPoint x: 642, endPoint y: 258, distance: 83.6
drag, startPoint x: 489, startPoint y: 245, endPoint x: 332, endPoint y: 229, distance: 157.9
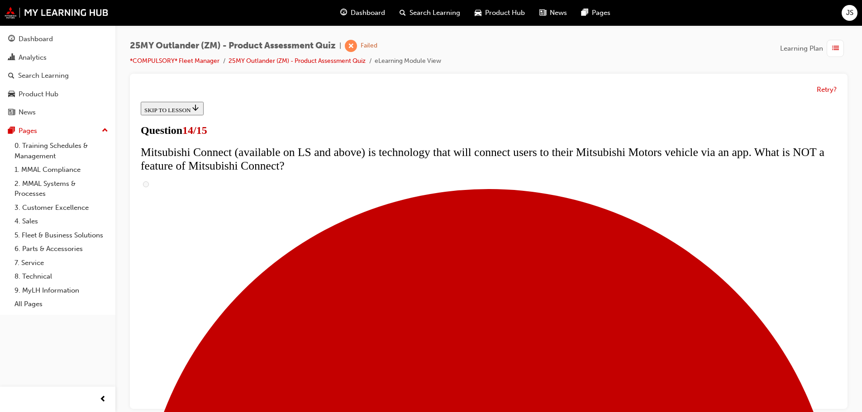
drag, startPoint x: 332, startPoint y: 229, endPoint x: 627, endPoint y: 256, distance: 296.5
copy span "Class and comfort reach new heights in the 25MY Outlander. Which trim level wil…"
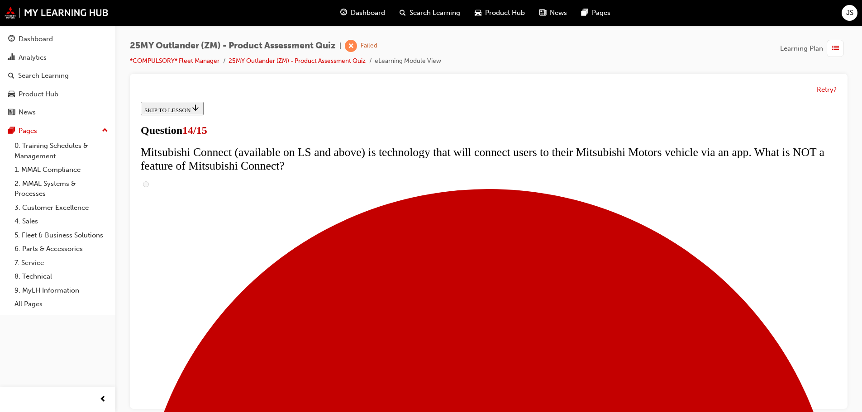
radio input "true"
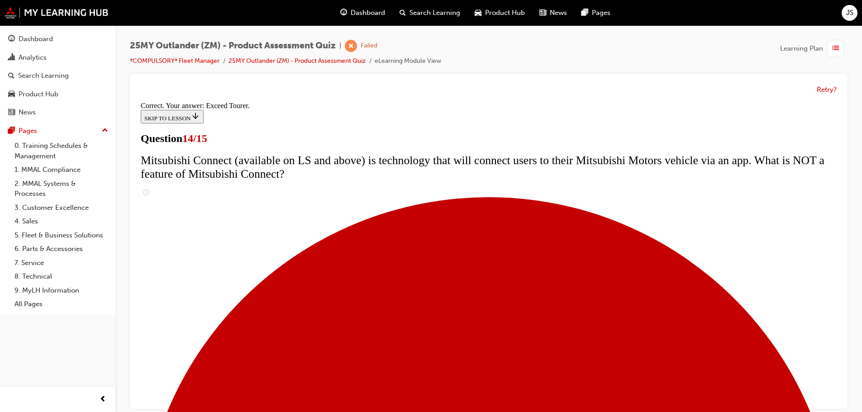
scroll to position [382, 0]
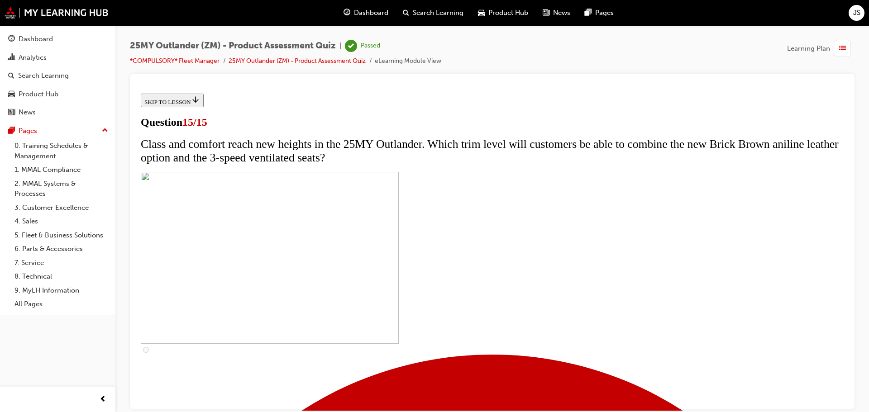
scroll to position [140, 0]
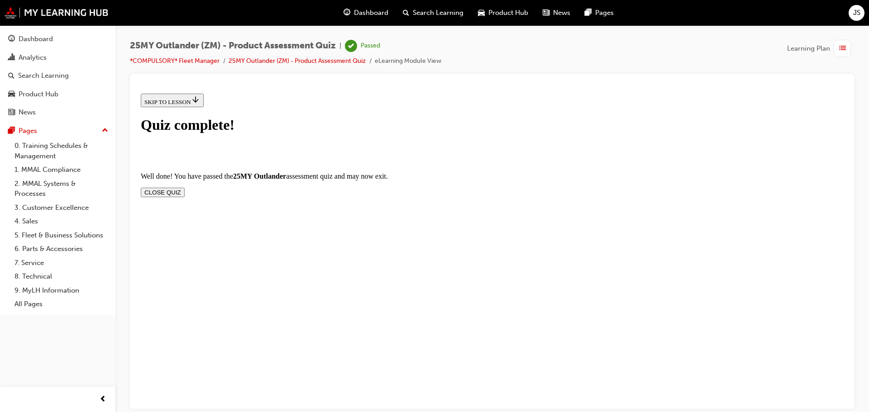
click at [185, 187] on button "CLOSE QUIZ" at bounding box center [163, 192] width 44 height 10
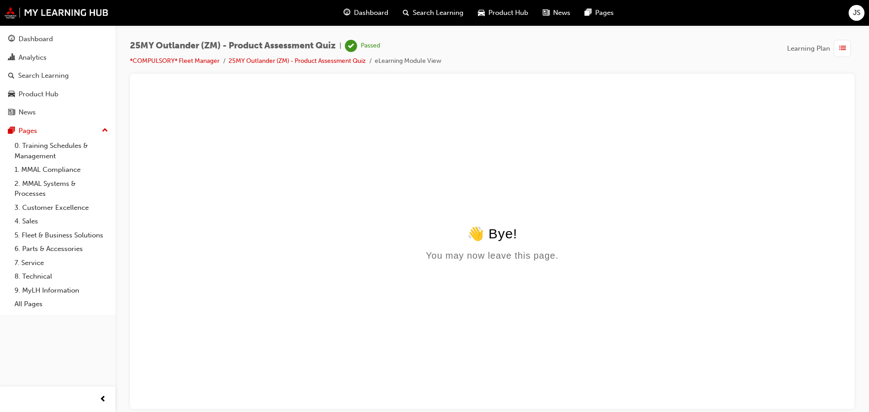
scroll to position [0, 0]
click at [282, 128] on html "👋 Bye! You may now leave this page." at bounding box center [492, 177] width 710 height 175
click at [354, 122] on html "👋 Bye! You may now leave this page." at bounding box center [492, 177] width 710 height 175
click at [338, 139] on html "👋 Bye! You may now leave this page." at bounding box center [492, 177] width 710 height 175
